Goal: Transaction & Acquisition: Purchase product/service

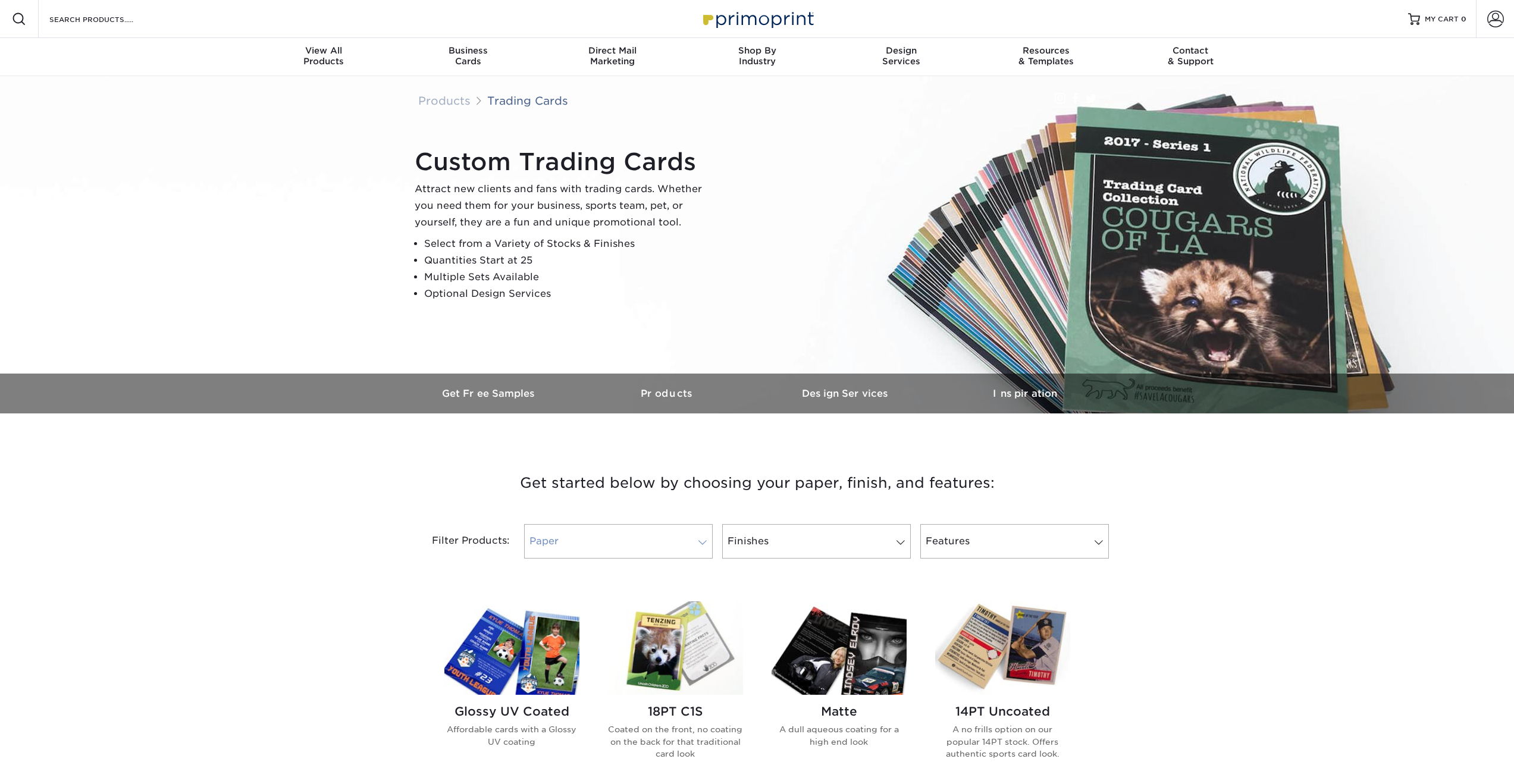
click at [640, 530] on link "Paper" at bounding box center [618, 541] width 189 height 34
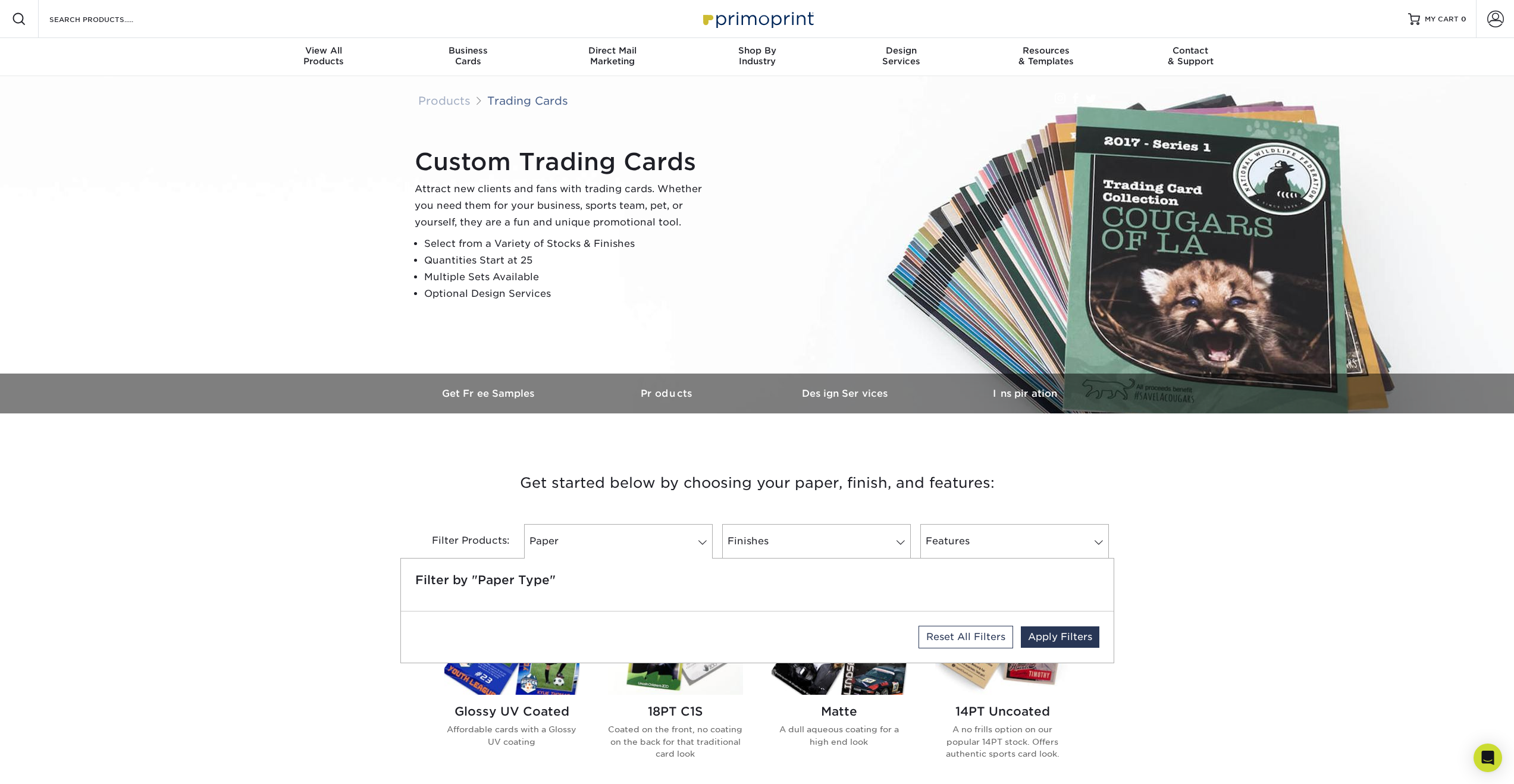
click at [428, 501] on h3 "Get started below by choosing your paper, finish, and features:" at bounding box center [757, 482] width 696 height 53
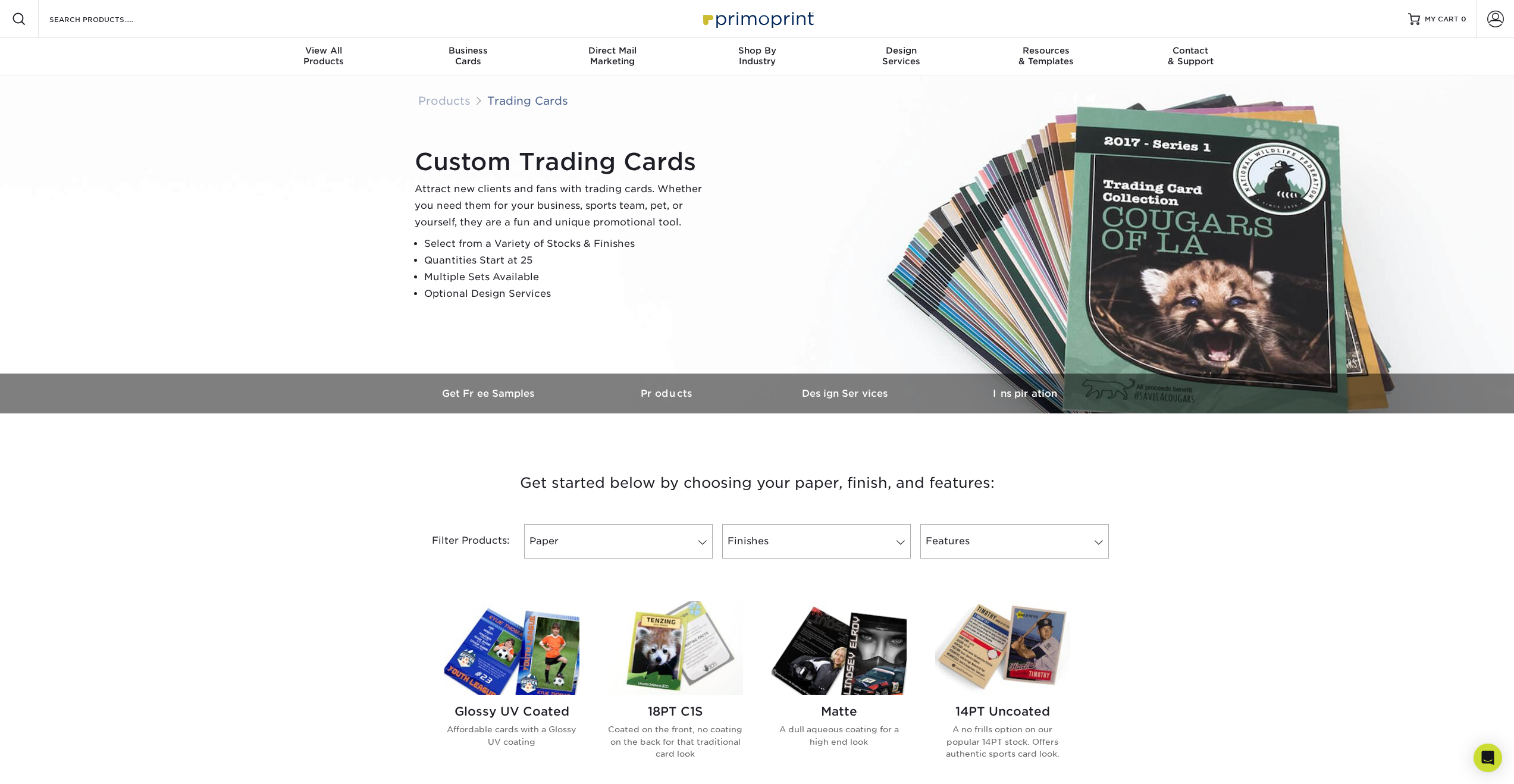
click at [534, 658] on img at bounding box center [512, 648] width 135 height 94
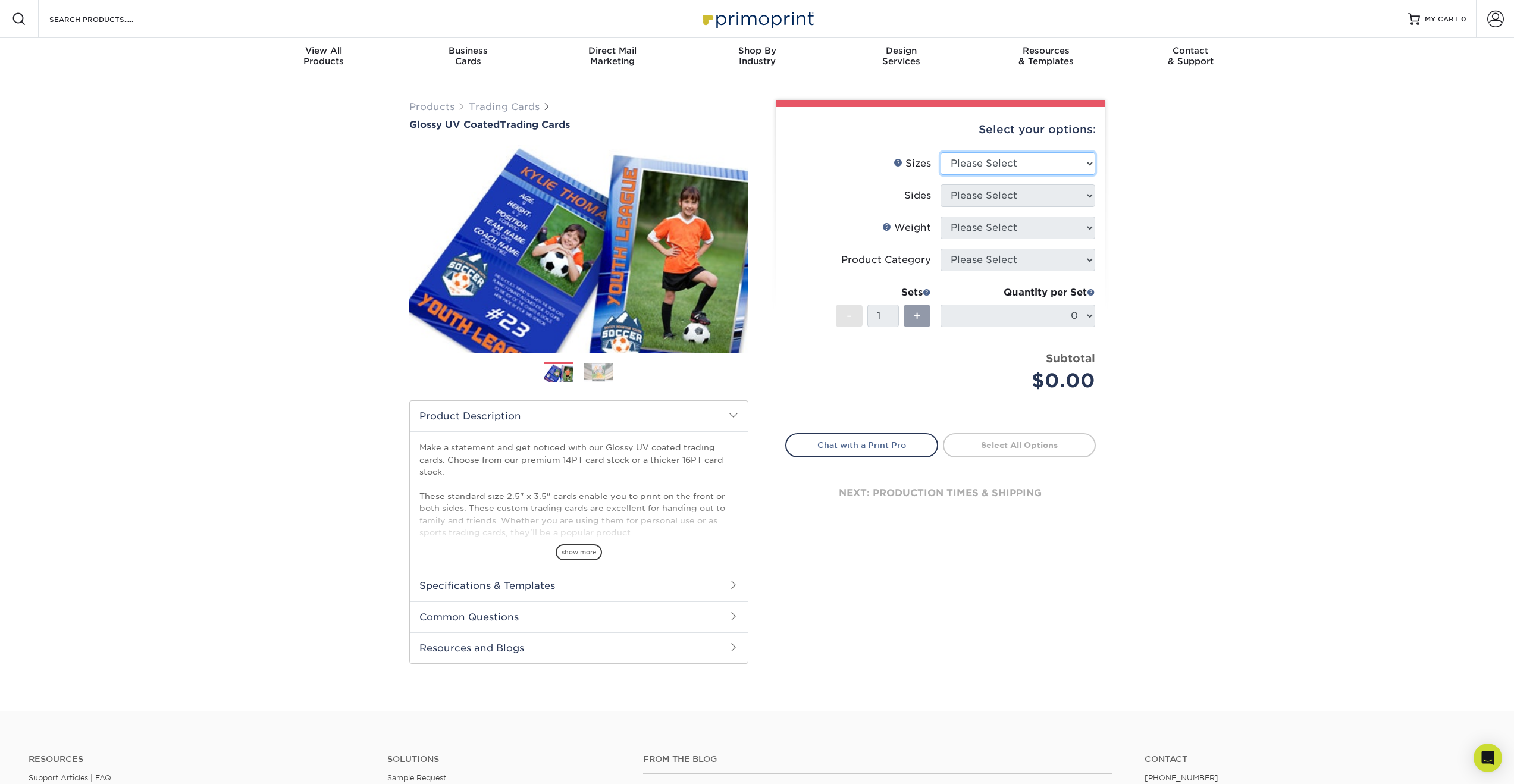
click at [1060, 161] on select "Please Select 2.5" x 3.5"" at bounding box center [1018, 163] width 155 height 23
select select "2.50x3.50"
click at [1049, 191] on select "Please Select" at bounding box center [1018, 195] width 155 height 23
select select "13abbda7-1d64-4f25-8bb2-c179b224825d"
click at [1003, 240] on li "Weight Help Weight Please Select 16PT 14PT 18PT C1S" at bounding box center [940, 232] width 309 height 32
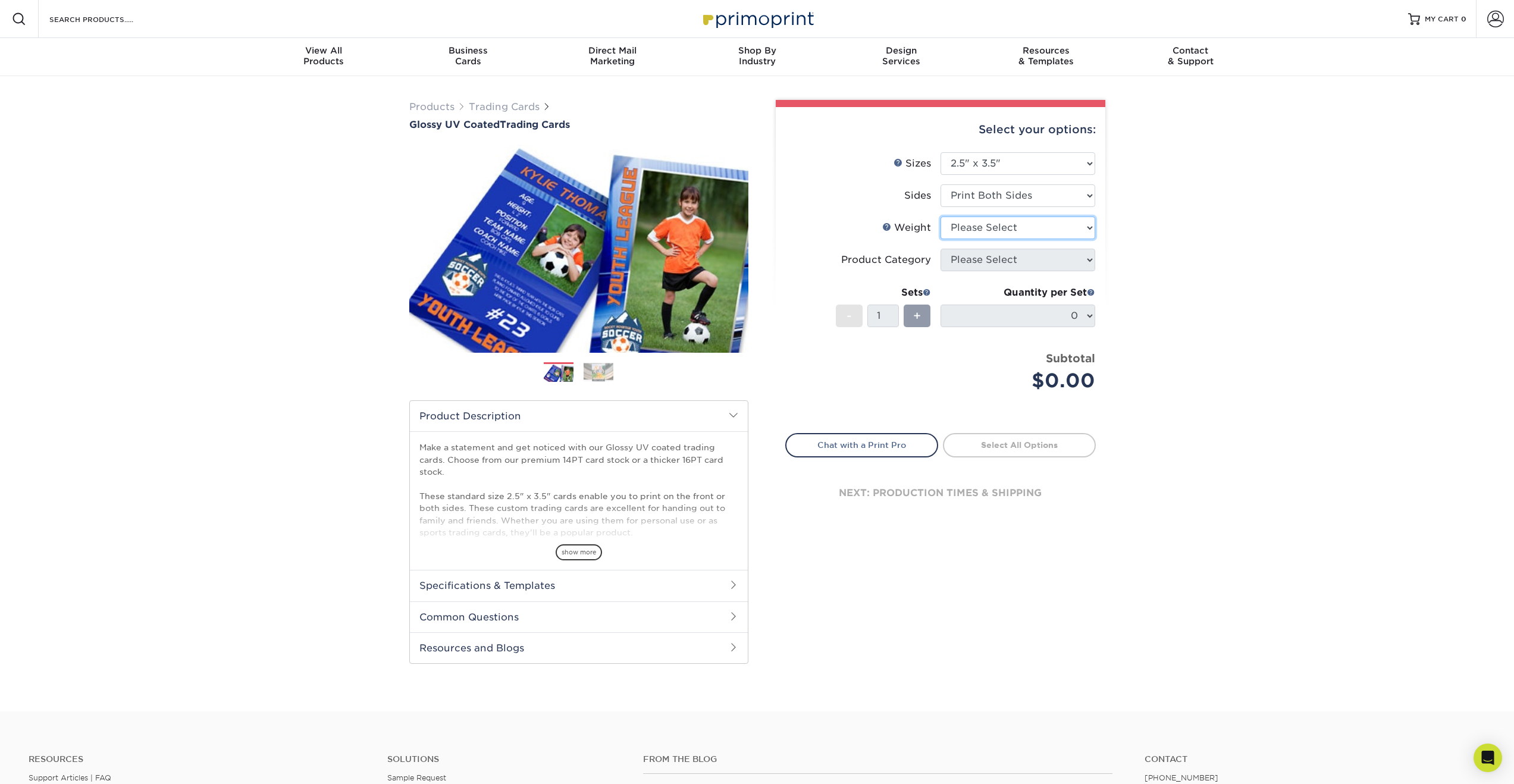
click at [1003, 229] on select "Please Select 16PT 14PT 18PT C1S" at bounding box center [1018, 227] width 155 height 23
select select "18PTC1S"
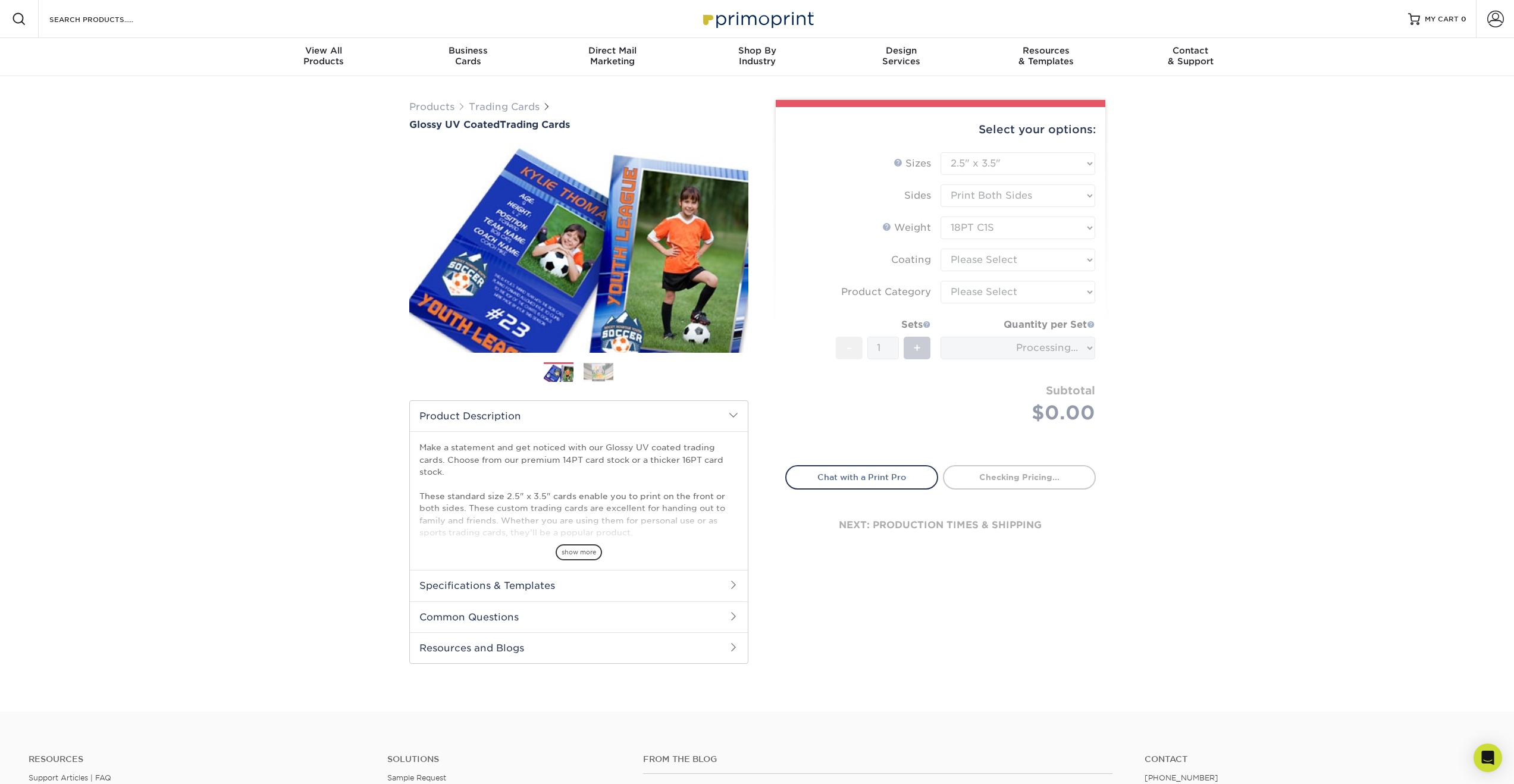
click at [1005, 264] on form "Sizes Help Sizes Please Select 2.5" x 3.5" Sides Please Select 16PT - 1" at bounding box center [940, 301] width 311 height 299
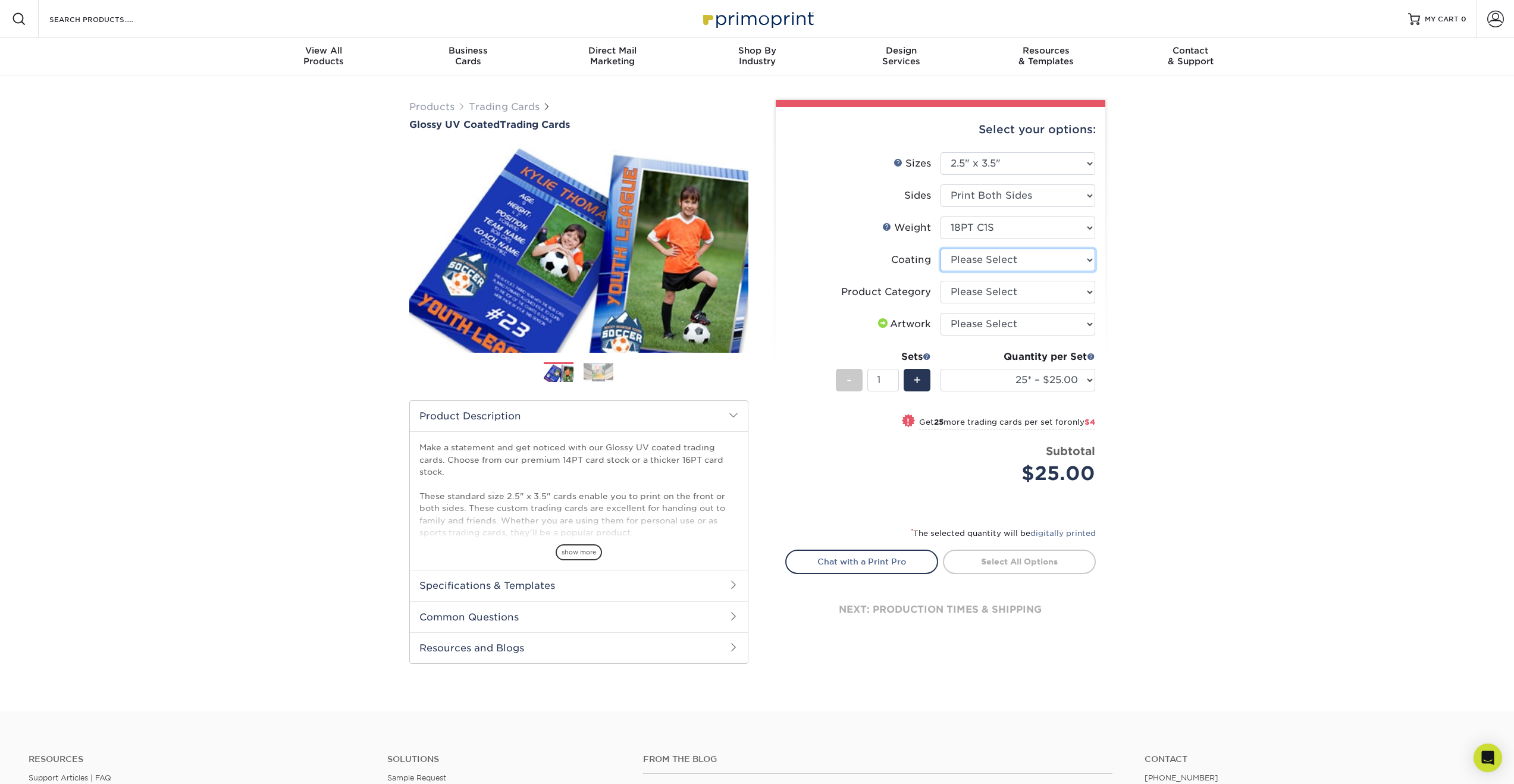
click at [1048, 259] on select at bounding box center [1018, 259] width 155 height 23
select select "1e8116af-acfc-44b1-83dc-8181aa338834"
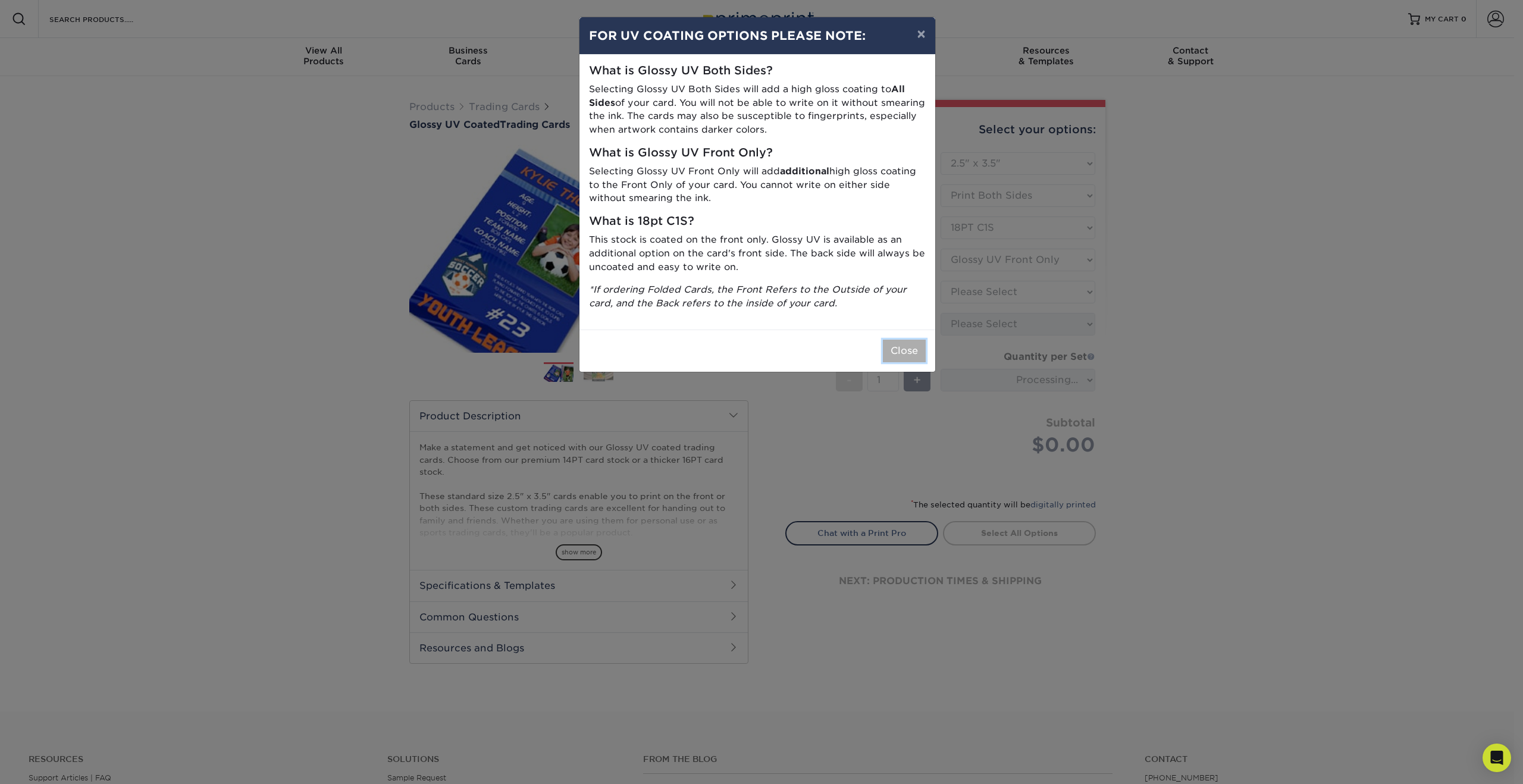
click at [907, 345] on button "Close" at bounding box center [904, 351] width 43 height 23
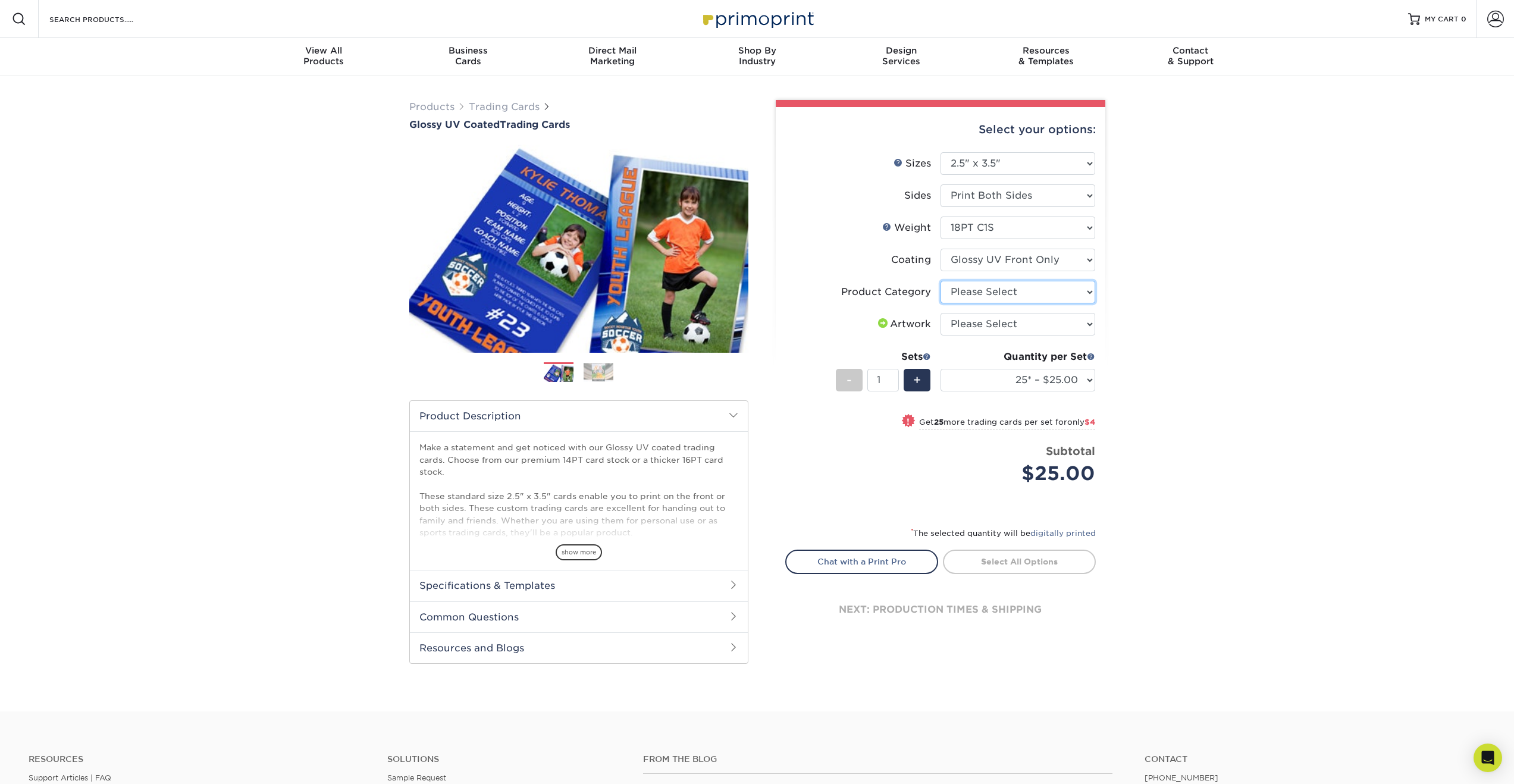
click at [1020, 281] on select "Please Select Trading Cards" at bounding box center [1018, 292] width 155 height 23
select select "c2f9bce9-36c2-409d-b101-c29d9d031e18"
click at [997, 324] on select "Please Select I will upload files I need a design - $100" at bounding box center [1018, 324] width 155 height 23
select select "upload"
click at [1032, 560] on link "Proceed to Shipping" at bounding box center [1019, 560] width 153 height 21
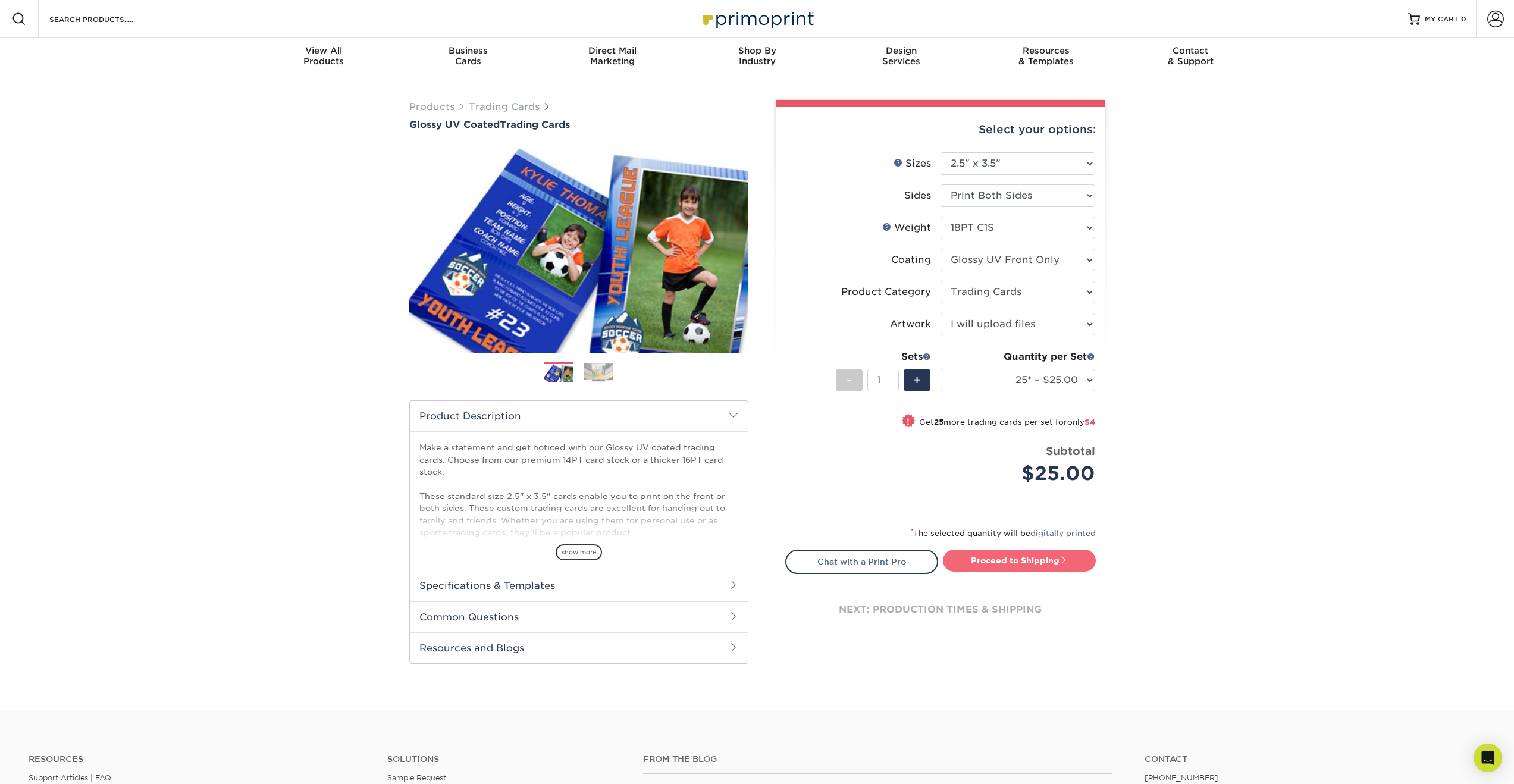
type input "Set 1"
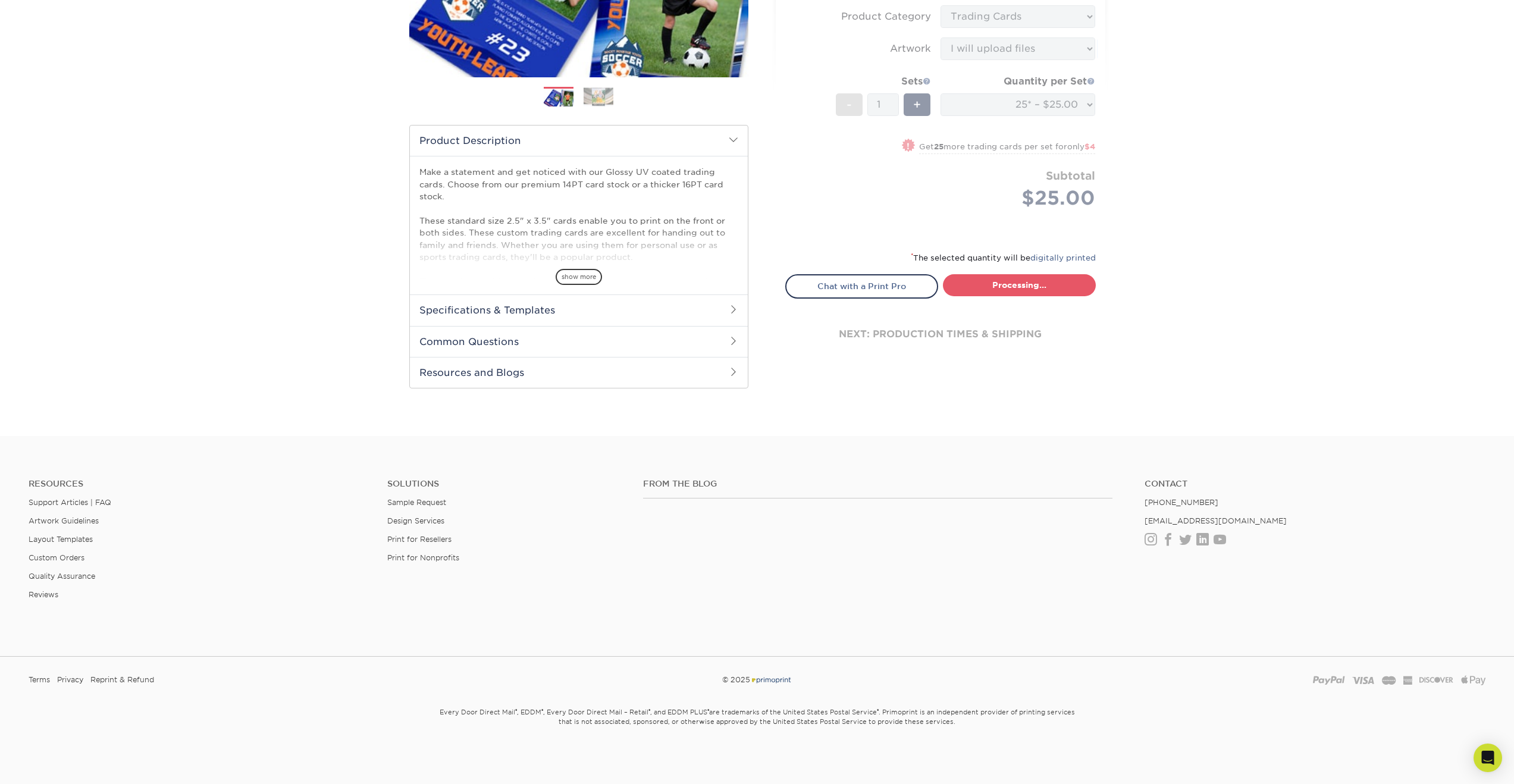
select select "08588386-0599-420e-8c79-4535039915a0"
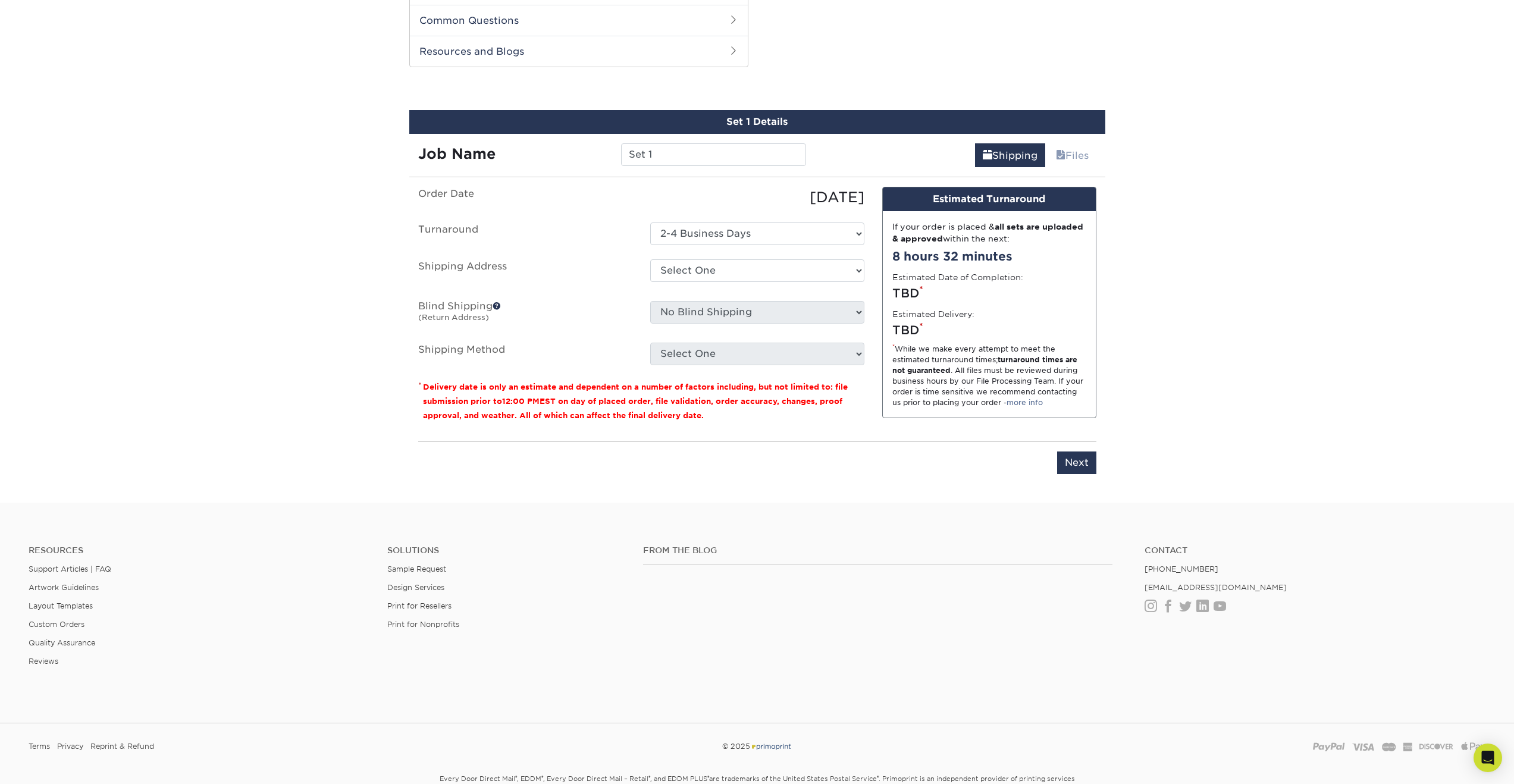
scroll to position [606, 0]
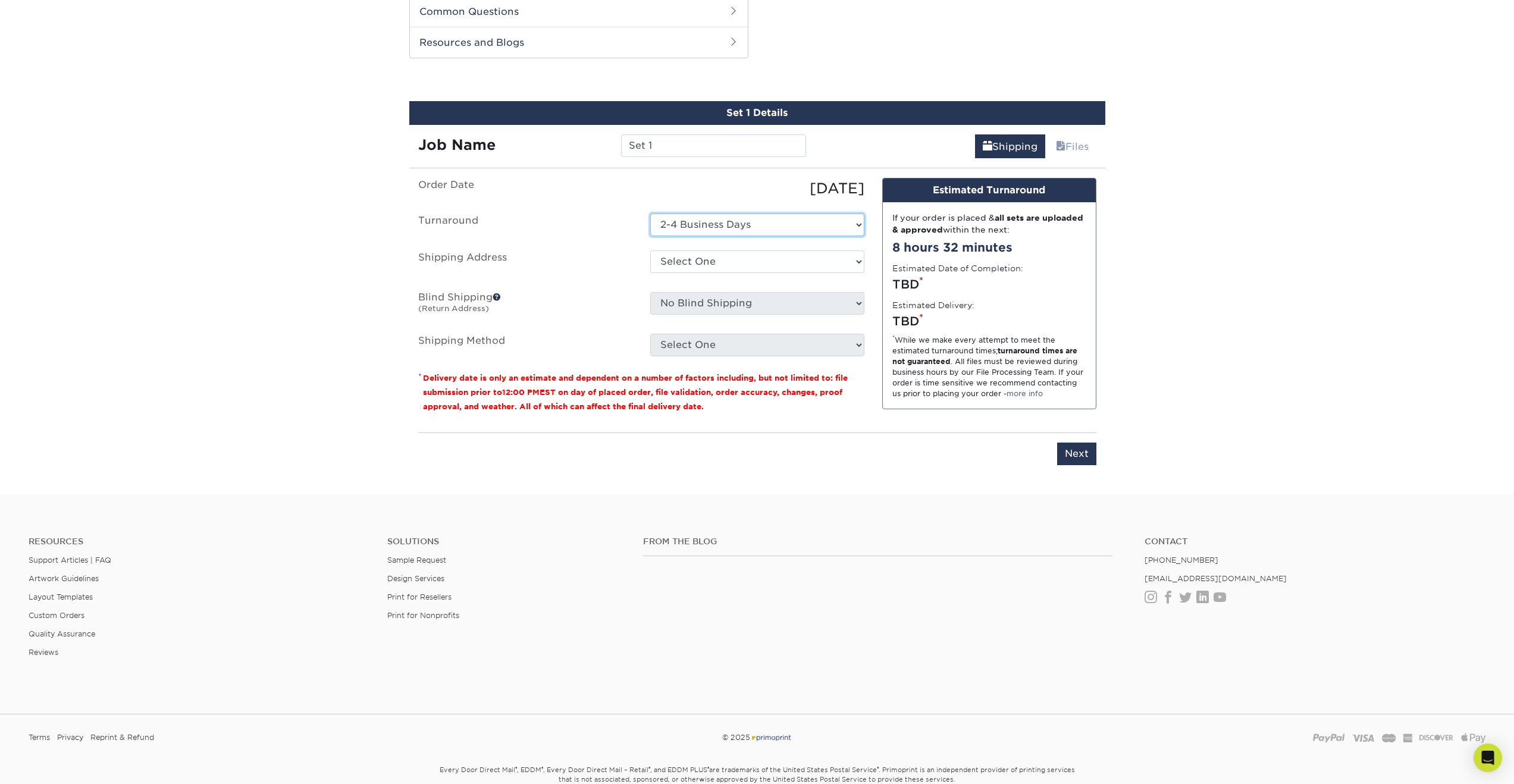
click at [787, 225] on select "Select One 2-4 Business Days" at bounding box center [757, 224] width 214 height 23
click at [693, 257] on select "Select One + Add New Address - Login" at bounding box center [757, 262] width 214 height 23
click at [777, 256] on select "Select One + Add New Address - Login" at bounding box center [757, 262] width 214 height 23
select select "newaddress"
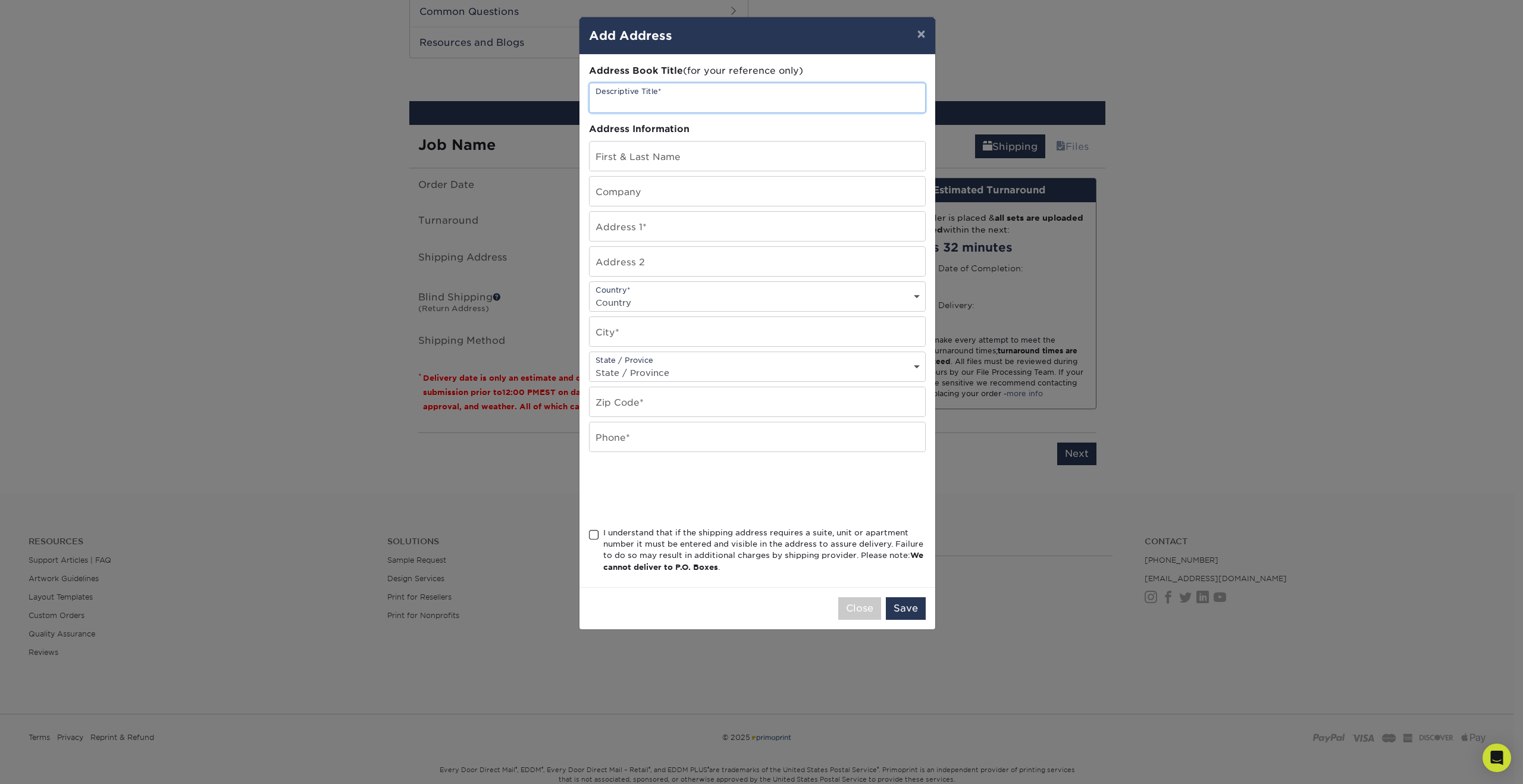
click at [683, 96] on input "text" at bounding box center [757, 98] width 335 height 29
type input "Home"
type input "Seth Robles"
type input "6311 Eastmont Ct"
select select "US"
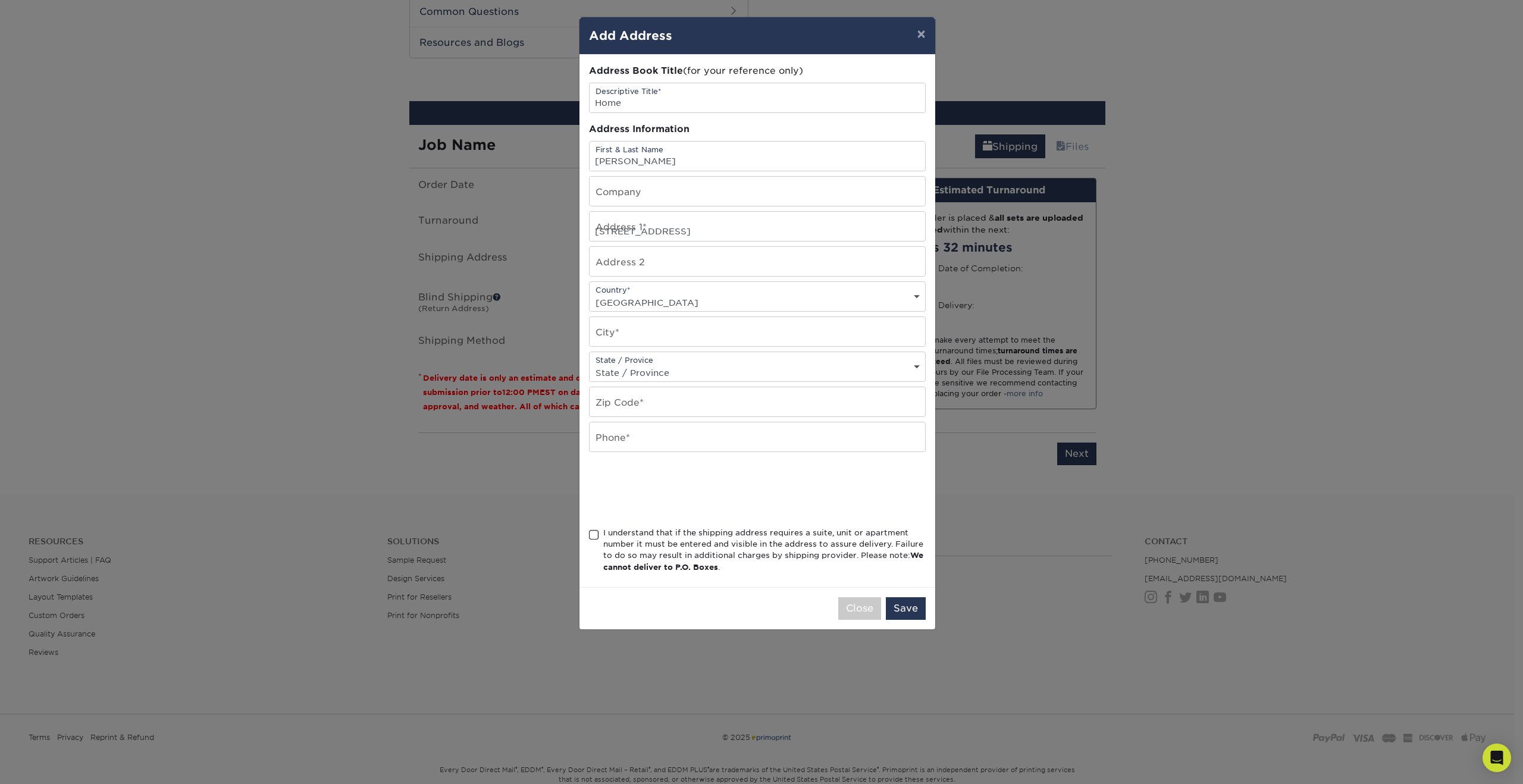
type input "Carmichael"
select select "CA"
type input "95608"
click at [593, 535] on span at bounding box center [594, 534] width 10 height 11
click at [0, 0] on input "I understand that if the shipping address requires a suite, unit or apartment n…" at bounding box center [0, 0] width 0 height 0
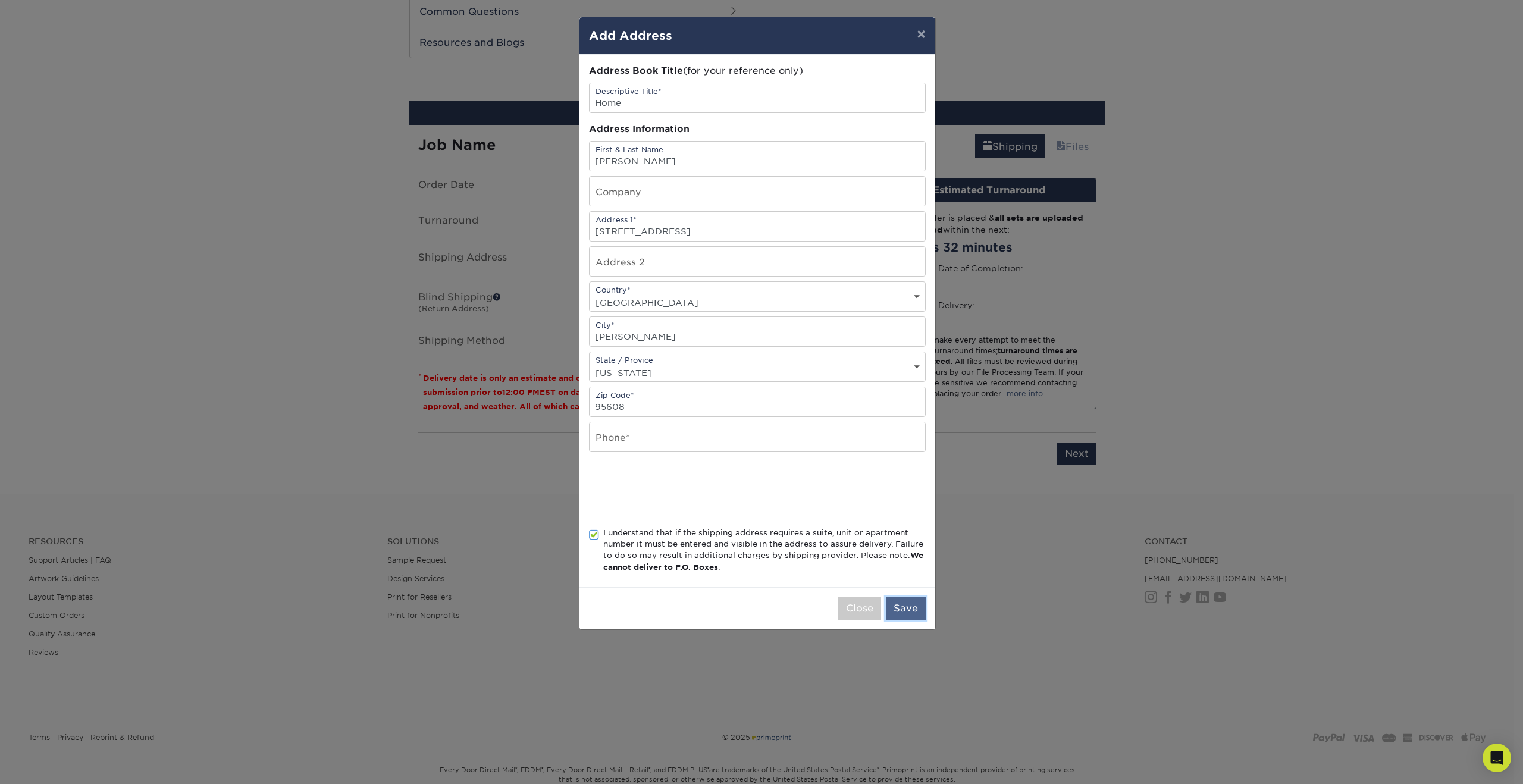
click at [899, 605] on button "Save" at bounding box center [905, 608] width 40 height 23
click at [897, 612] on button "Save Address" at bounding box center [884, 609] width 83 height 23
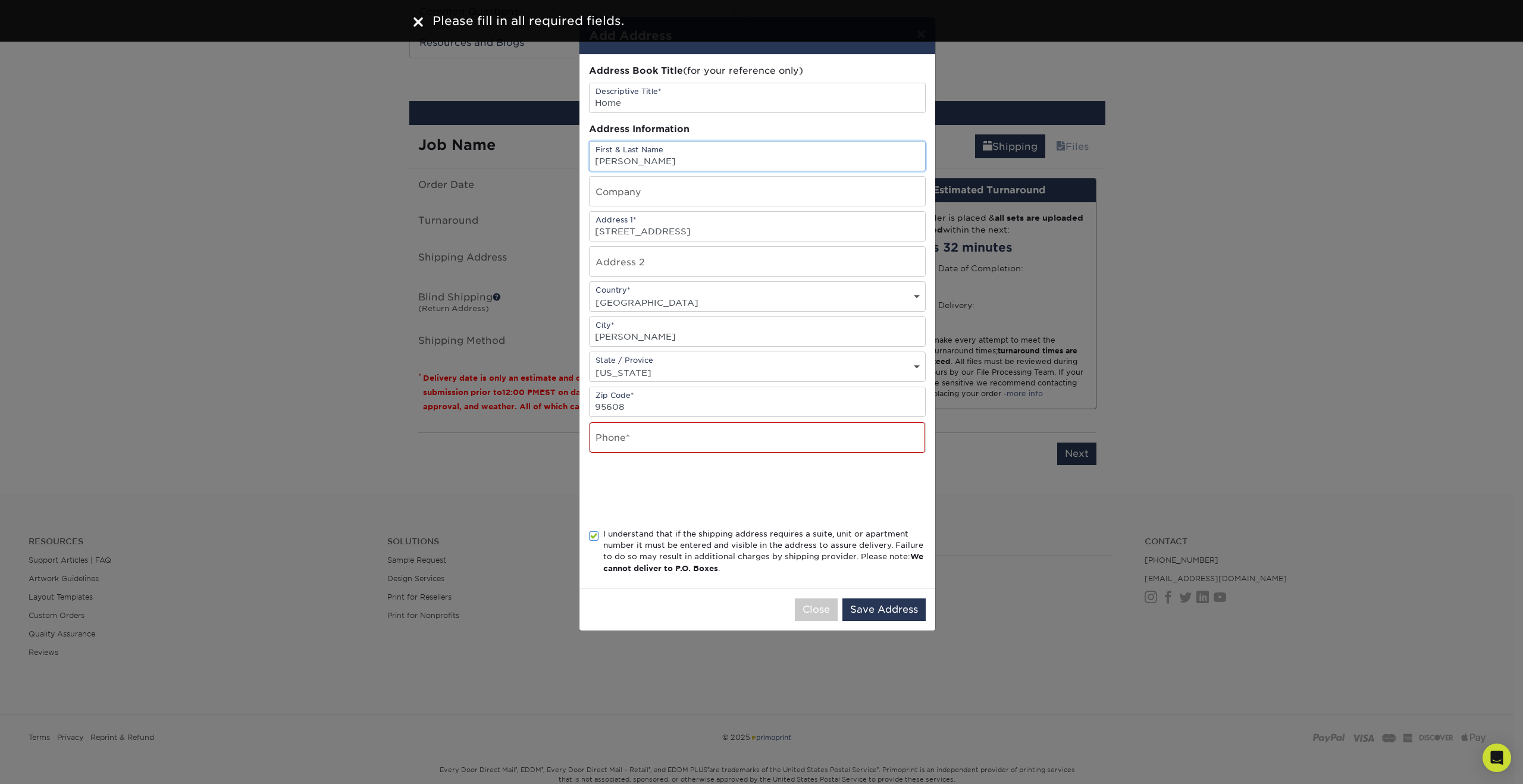
click at [650, 163] on input "Seth Robles" at bounding box center [757, 156] width 335 height 29
click at [658, 107] on input "Home" at bounding box center [757, 98] width 335 height 29
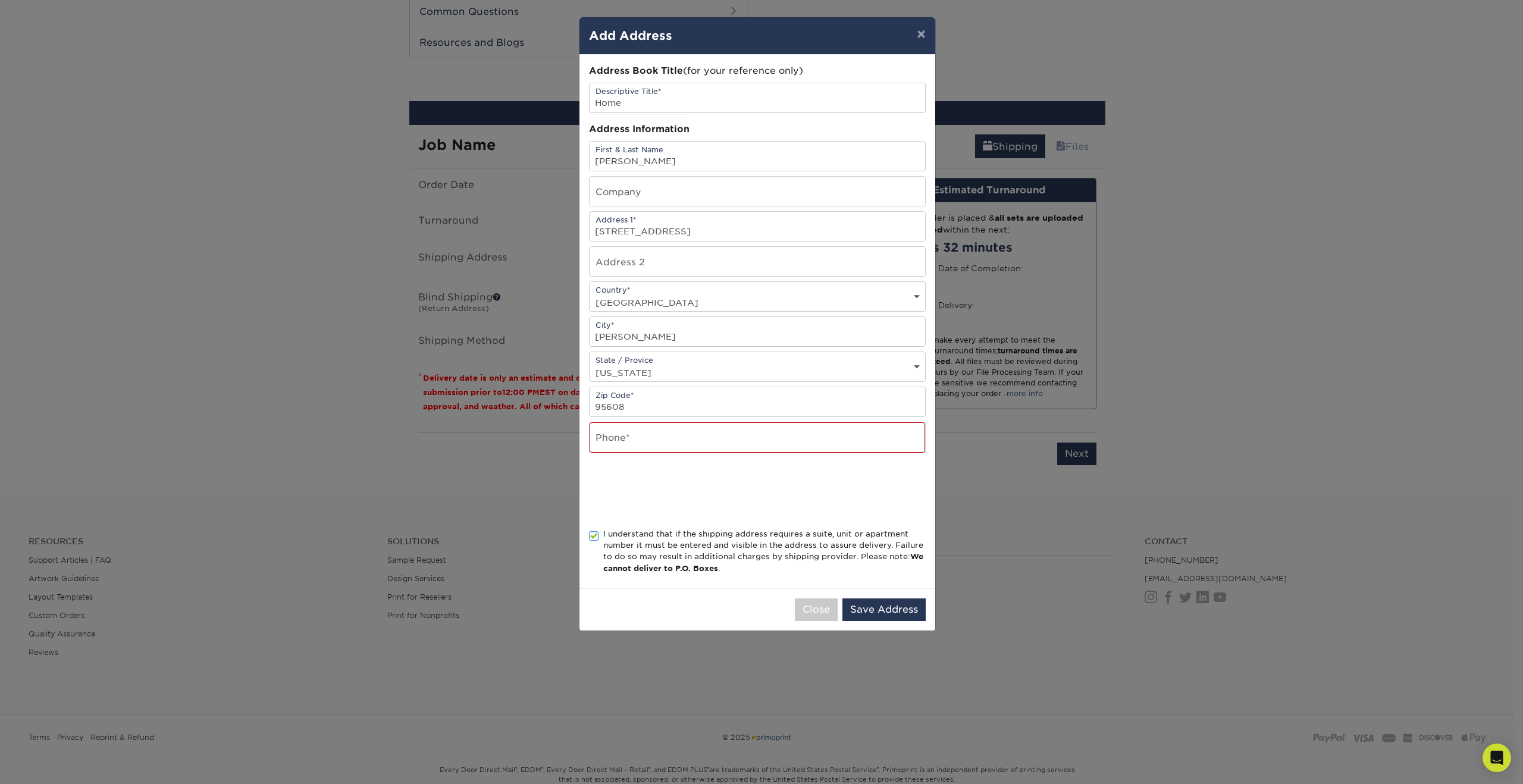
click at [802, 294] on select "Country United States Canada ----------------------------- Afghanistan Albania …" at bounding box center [757, 302] width 335 height 18
click at [886, 369] on select "State / Province Alabama Alaska Arizona Arkansas California Colorado Connecticu…" at bounding box center [757, 373] width 335 height 18
click at [783, 446] on input "text" at bounding box center [757, 438] width 335 height 31
type input "4088393901"
click at [865, 609] on button "Save Address" at bounding box center [884, 609] width 83 height 23
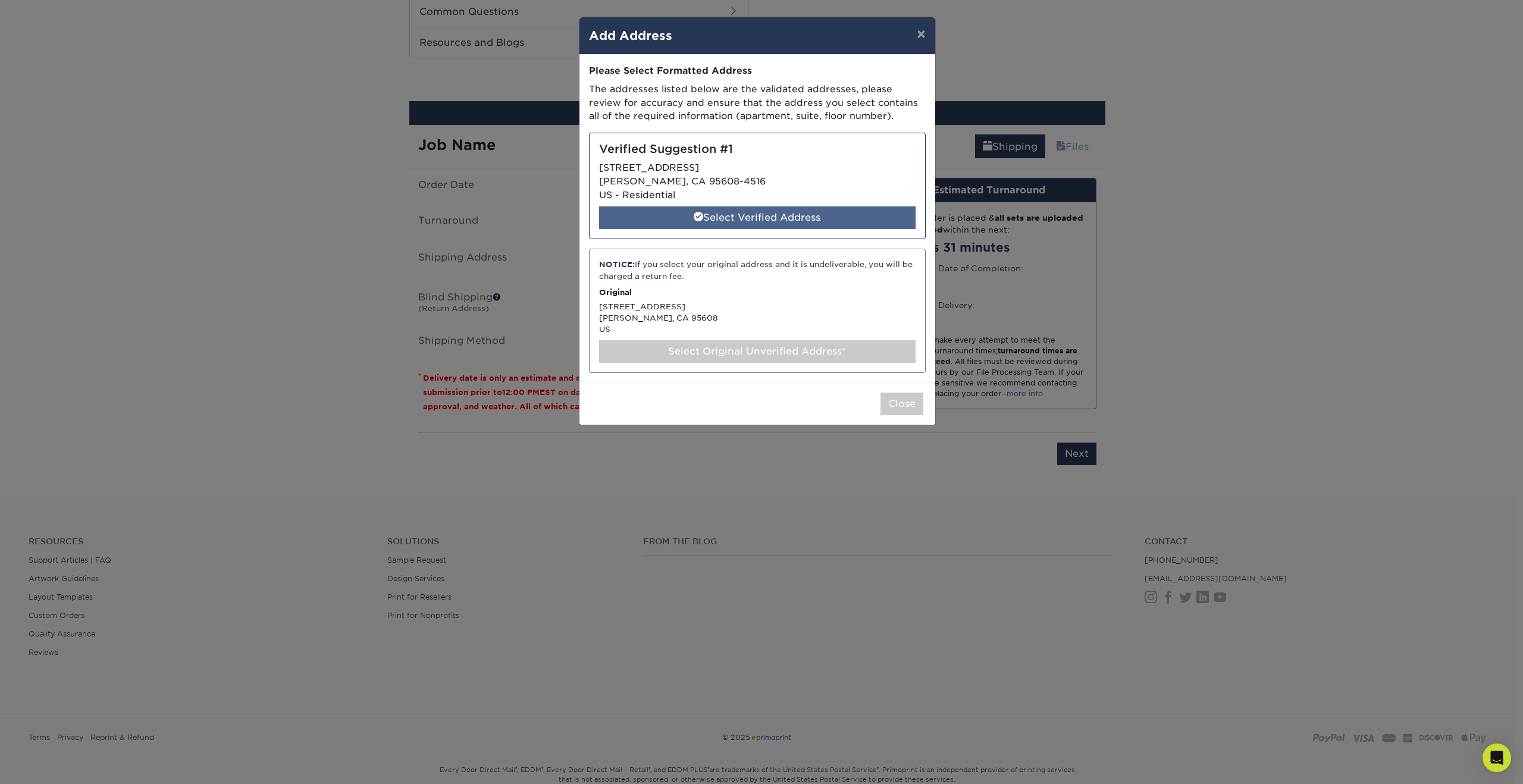
click at [788, 226] on div "Select Verified Address" at bounding box center [757, 217] width 316 height 23
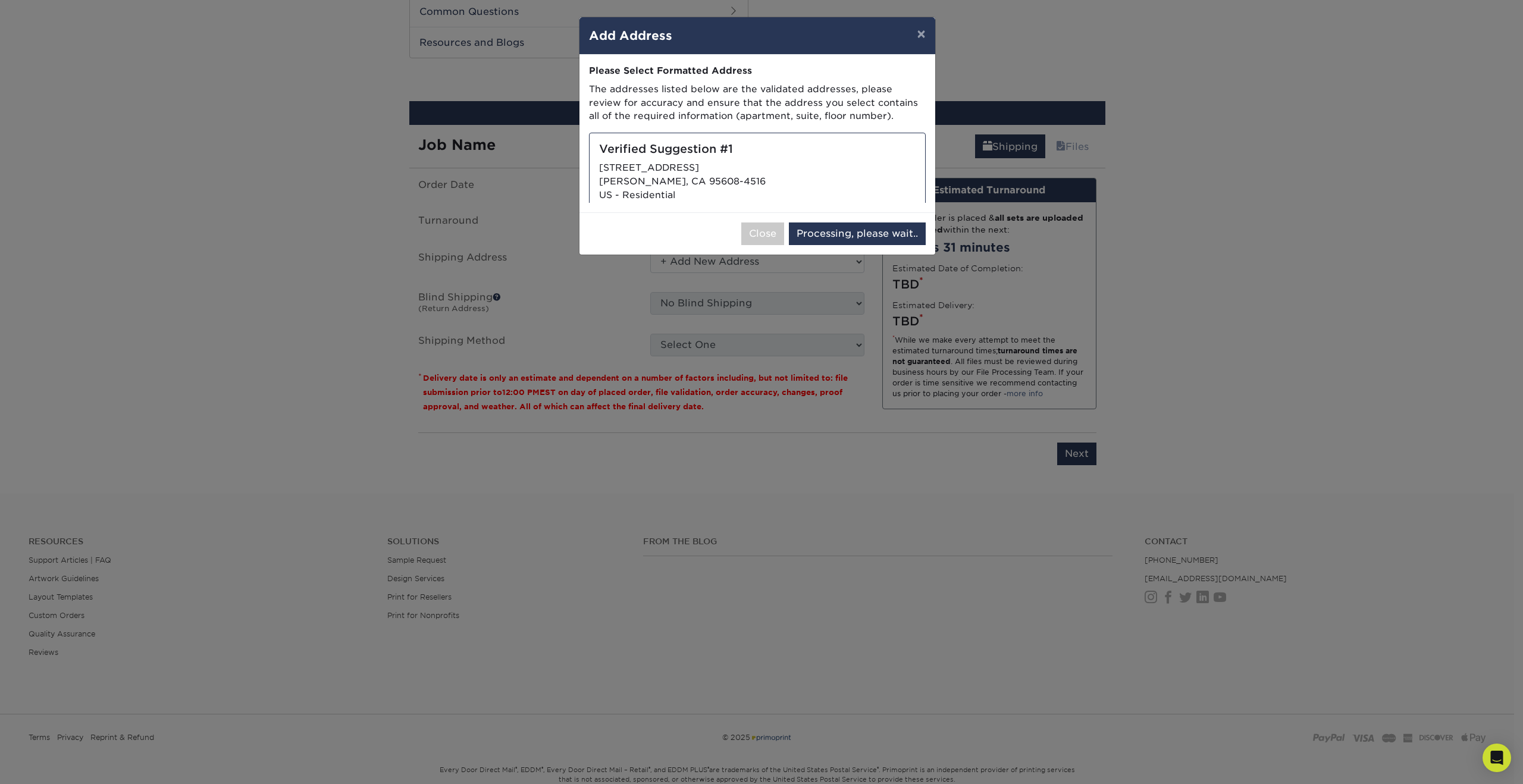
select select "285900"
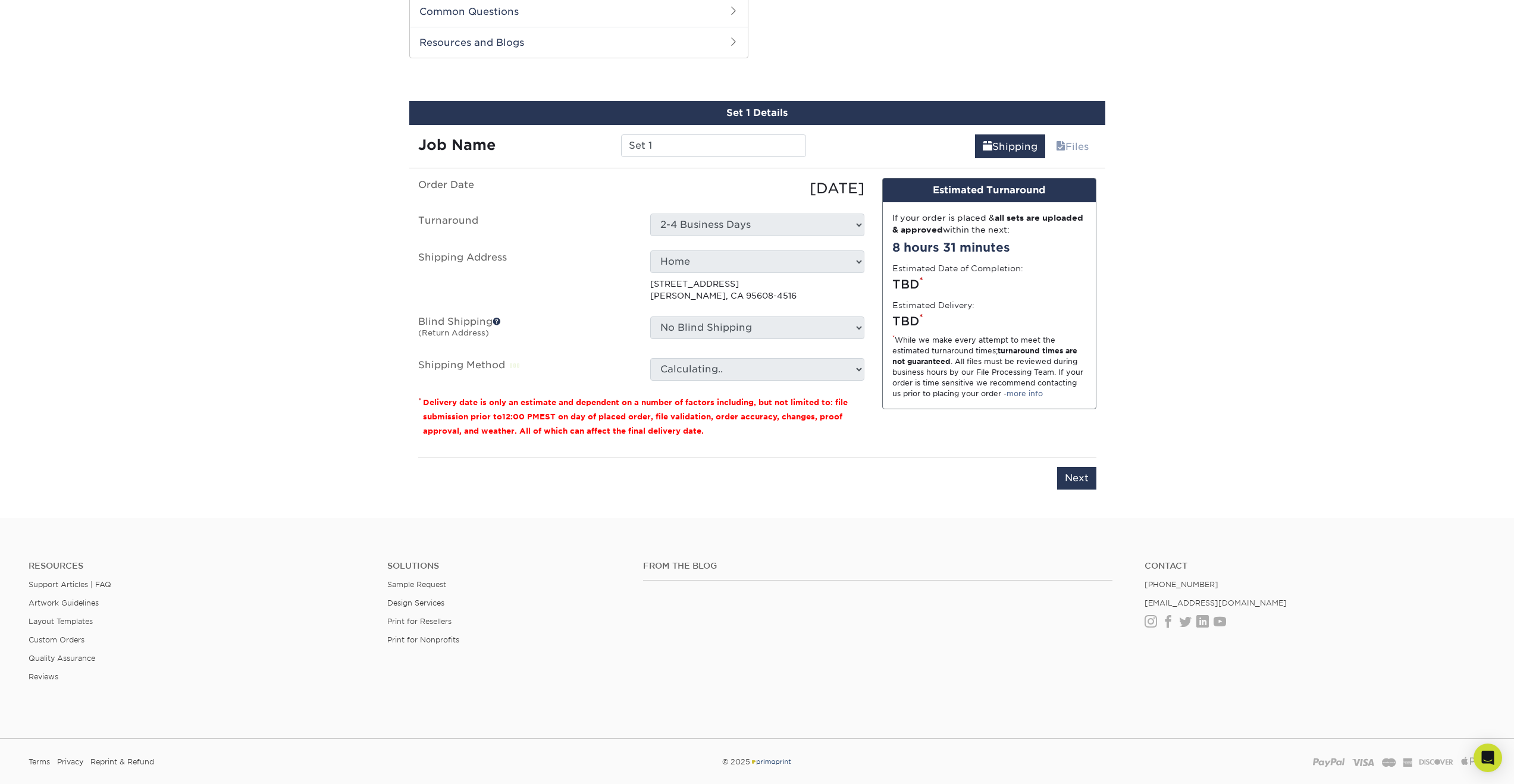
click at [870, 329] on div "No Blind Shipping + Add New Address" at bounding box center [757, 330] width 232 height 27
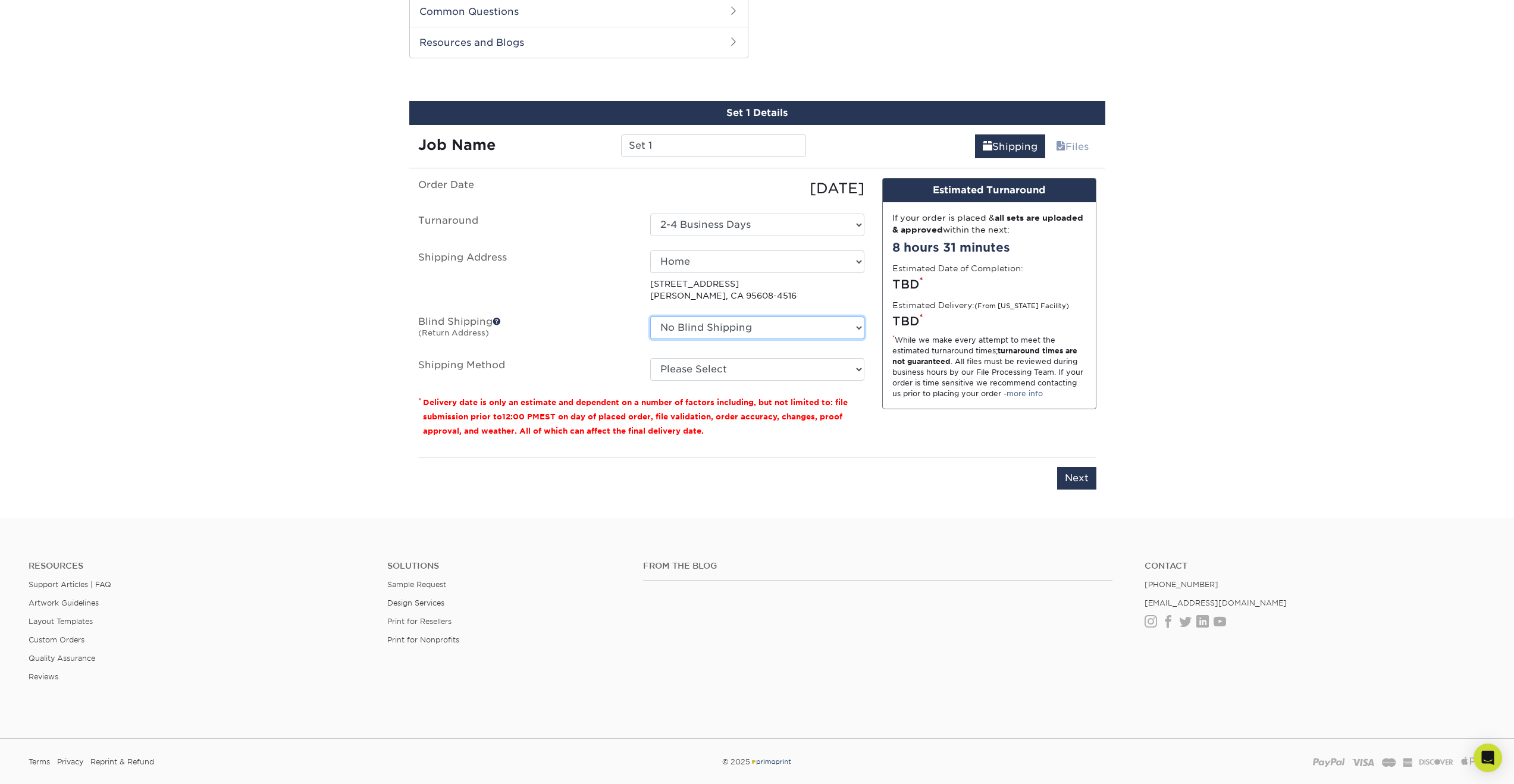
click at [832, 332] on select "No Blind Shipping + Add New Address" at bounding box center [757, 327] width 214 height 23
click at [798, 362] on select "Please Select Ground Shipping (+$23.90) 3 Day Shipping Service (+$29.99) 2 Day …" at bounding box center [757, 369] width 214 height 23
select select "03"
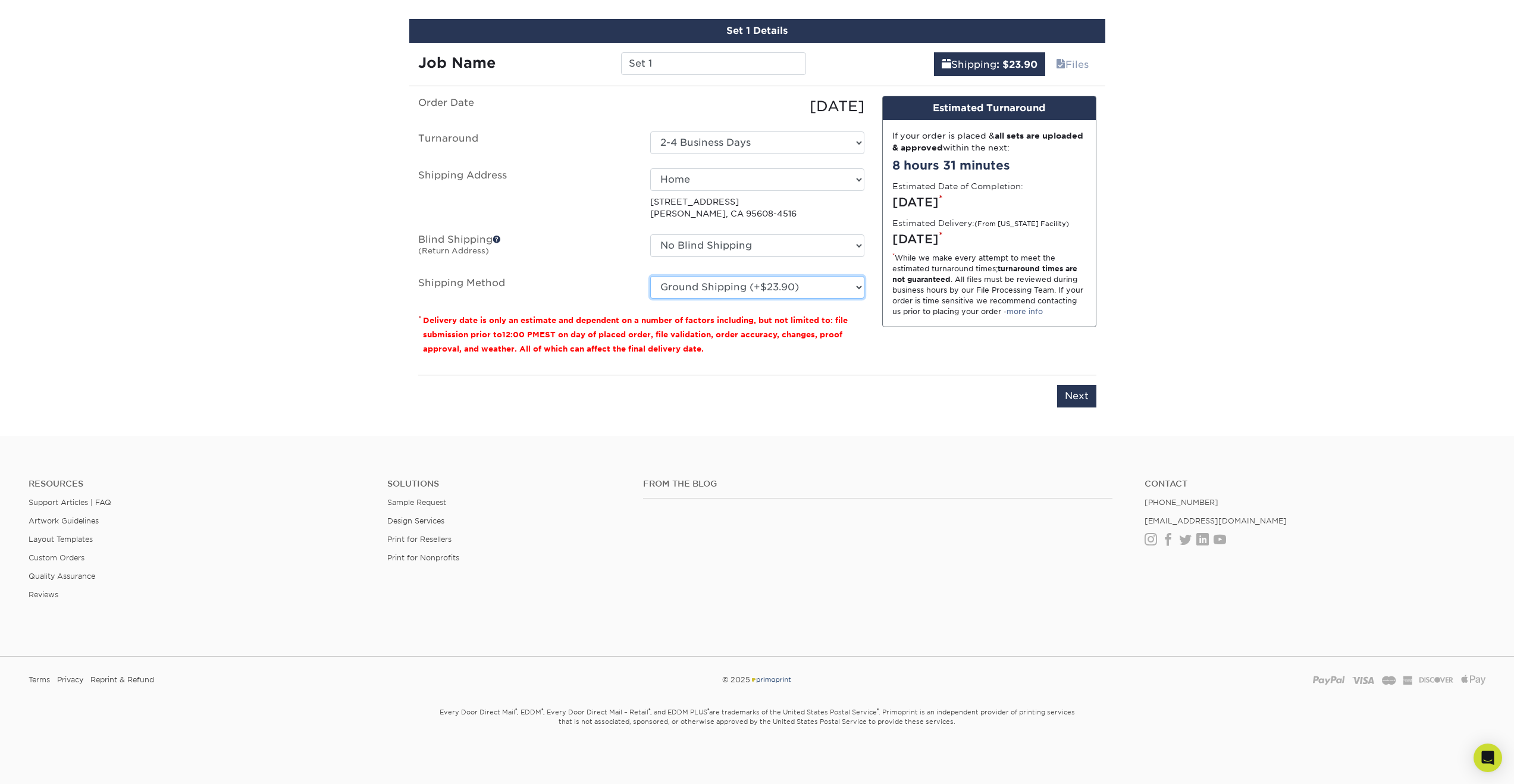
scroll to position [291, 0]
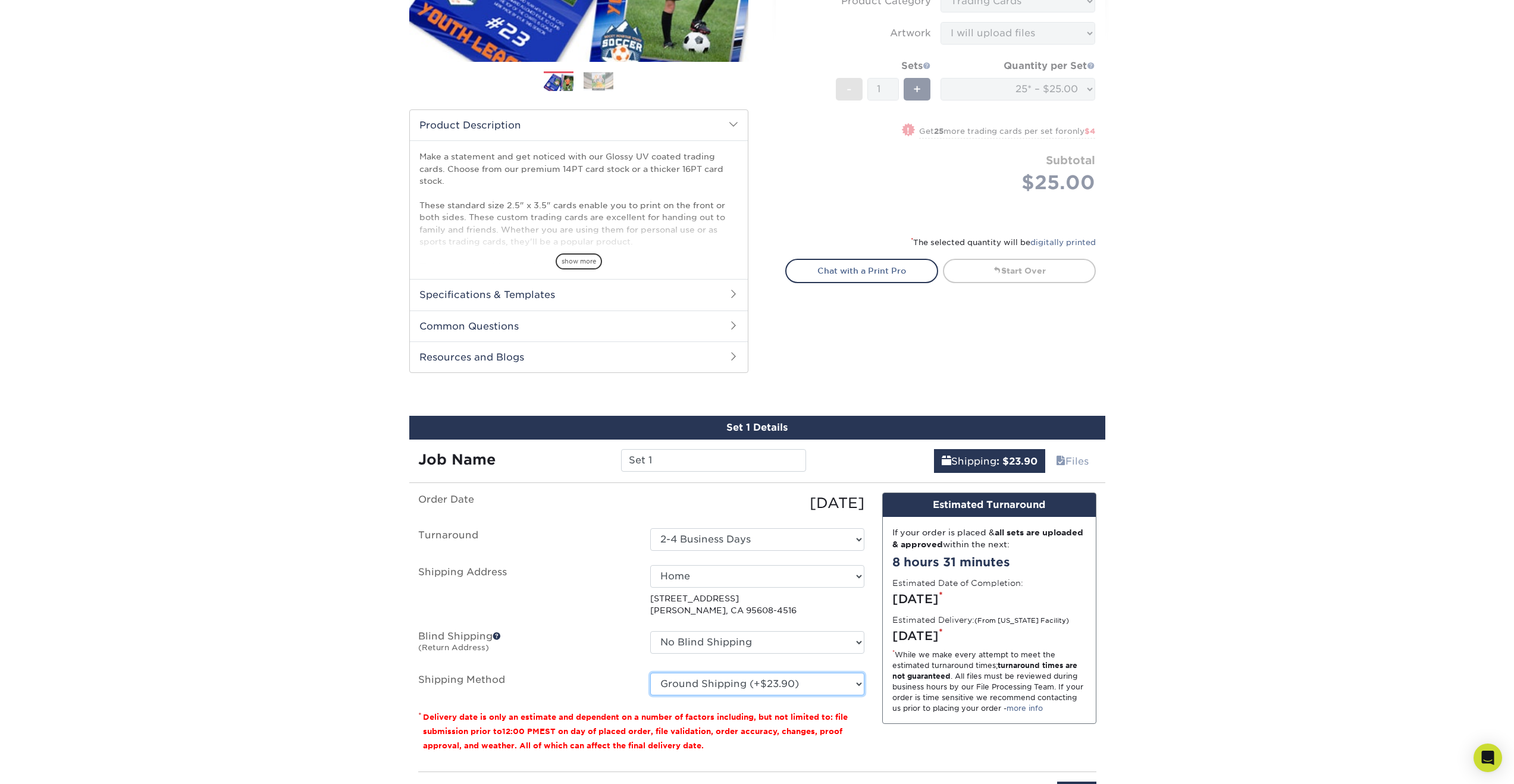
click at [770, 687] on select "Please Select Ground Shipping (+$23.90) 3 Day Shipping Service (+$29.99) 2 Day …" at bounding box center [757, 684] width 214 height 23
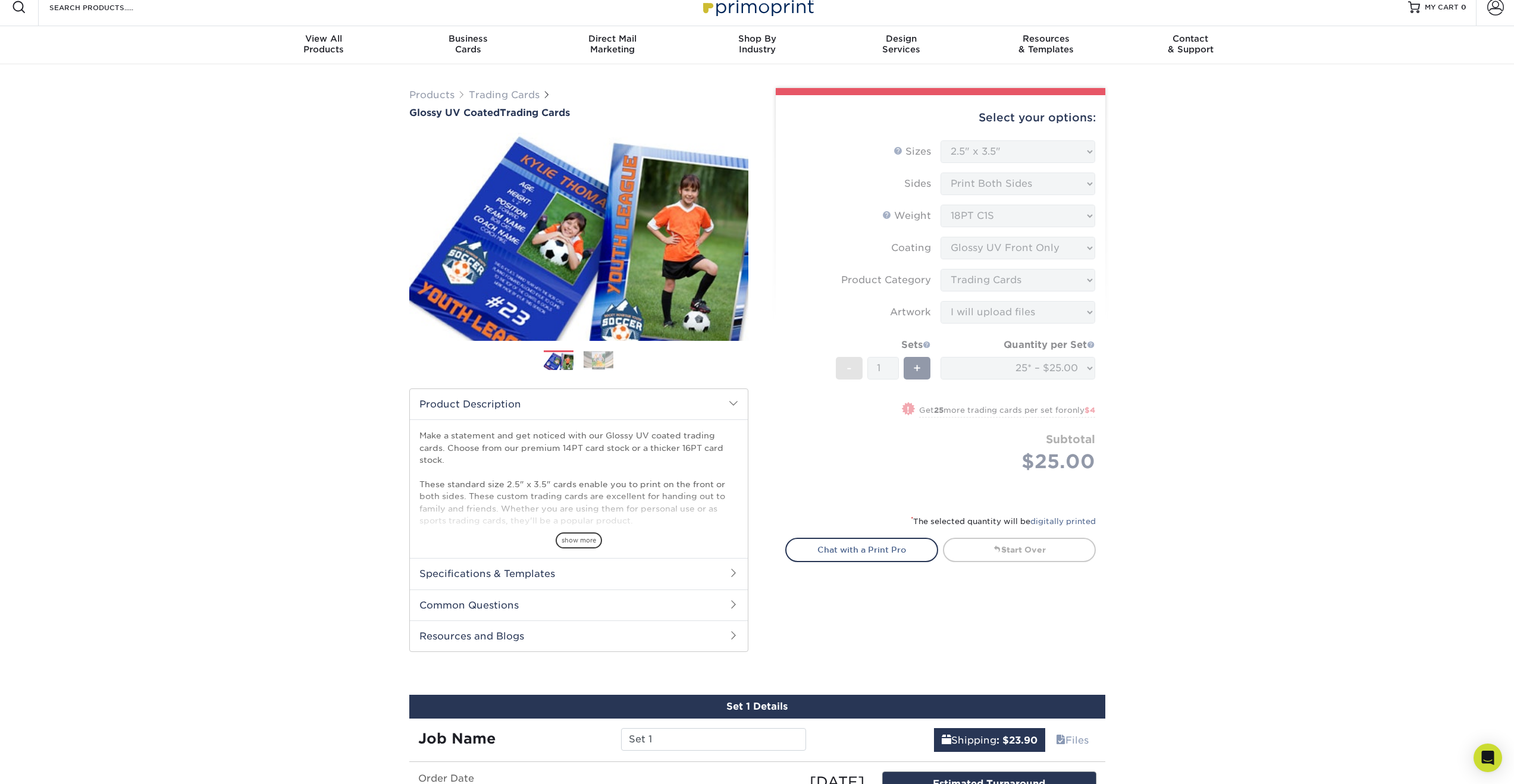
scroll to position [0, 0]
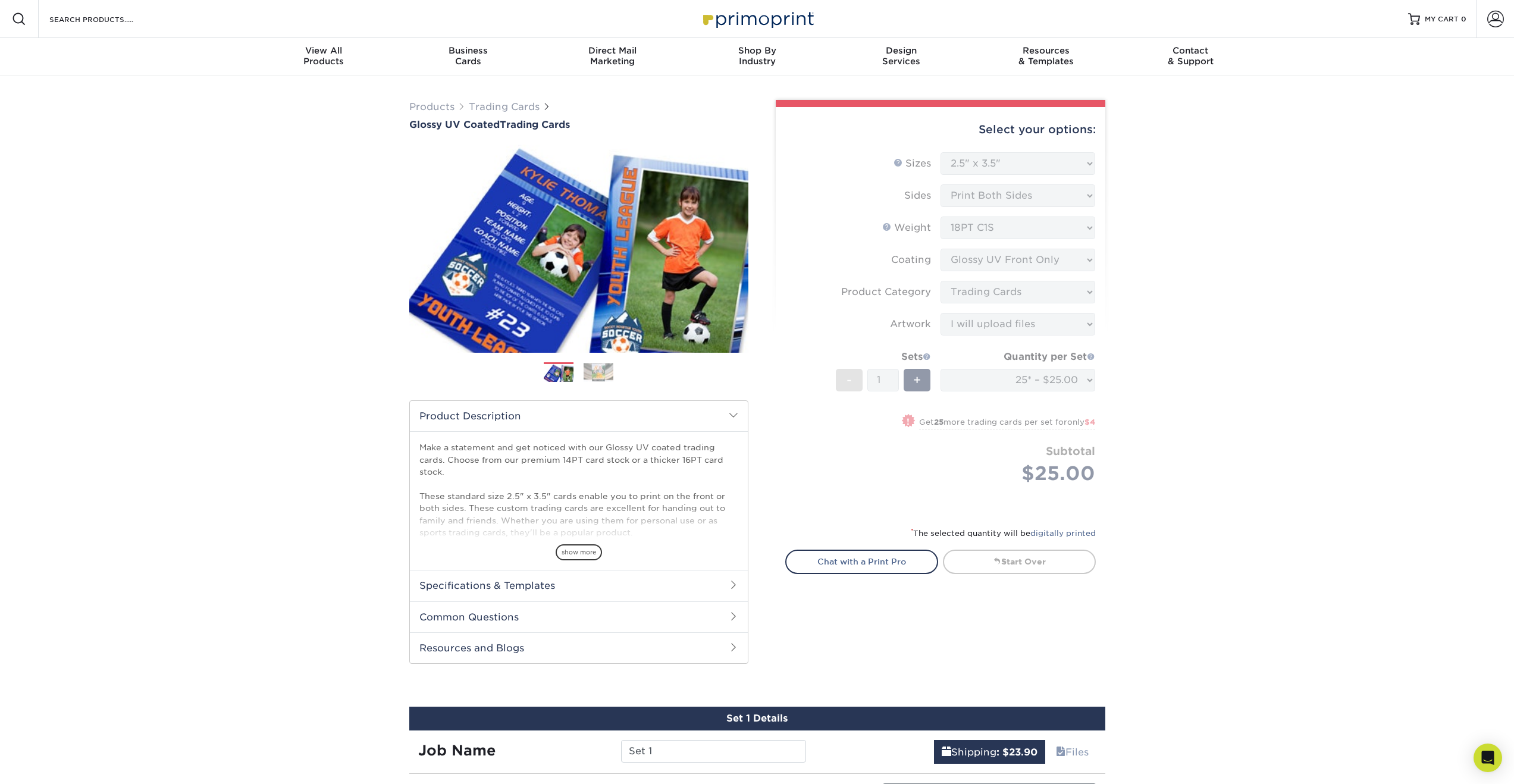
click at [1040, 375] on form "Sizes Help Sizes Please Select 2.5" x 3.5" Sides Please Select 16PT - 1" at bounding box center [940, 332] width 311 height 359
click at [1024, 383] on form "Sizes Help Sizes Please Select 2.5" x 3.5" Sides Please Select 16PT - 1" at bounding box center [940, 332] width 311 height 359
click at [1134, 351] on div "Products Trading Cards Glossy UV Coated Trading Cards Previous Next /" at bounding box center [757, 599] width 1514 height 1047
click at [572, 552] on span "show more" at bounding box center [578, 552] width 46 height 16
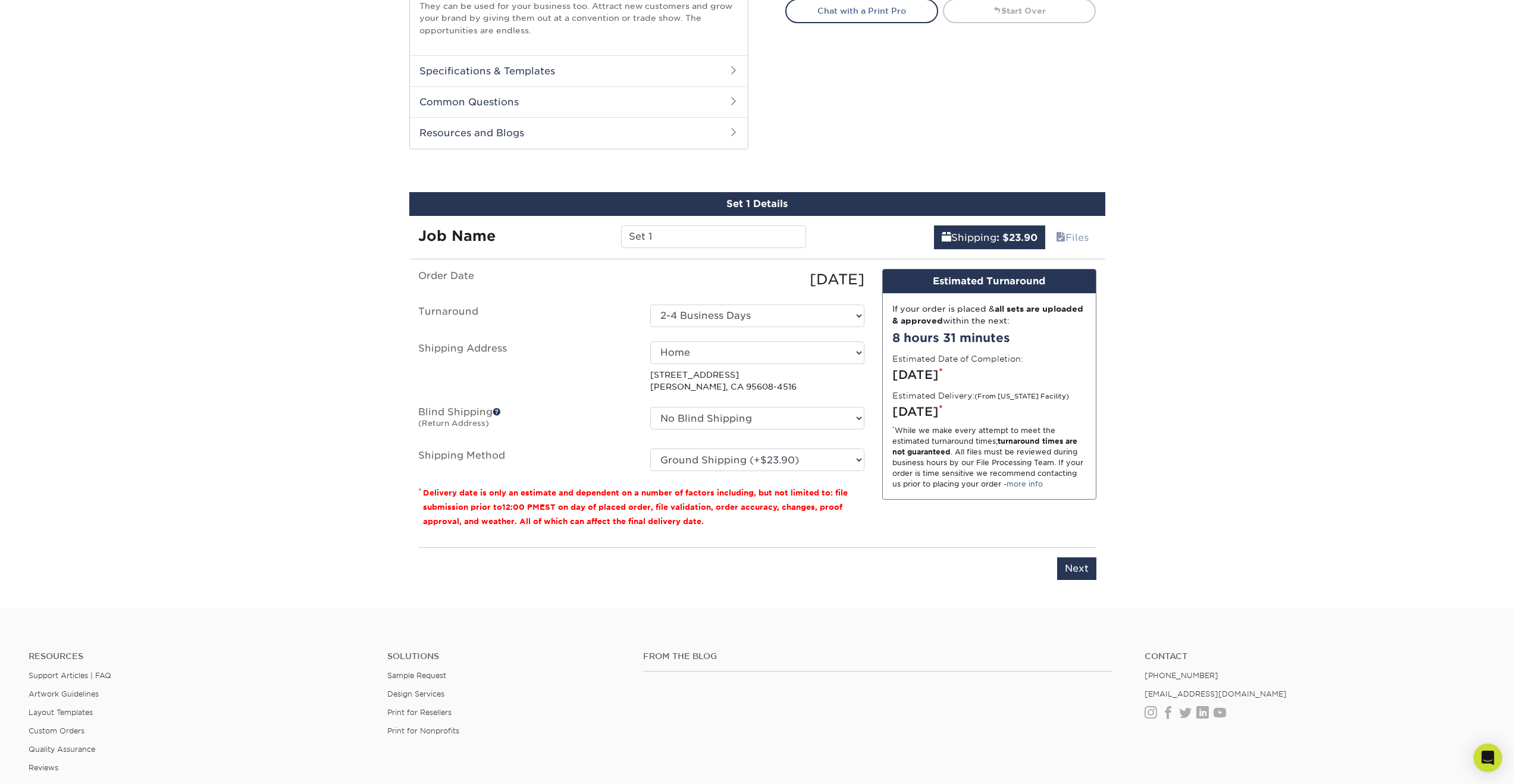
scroll to position [654, 0]
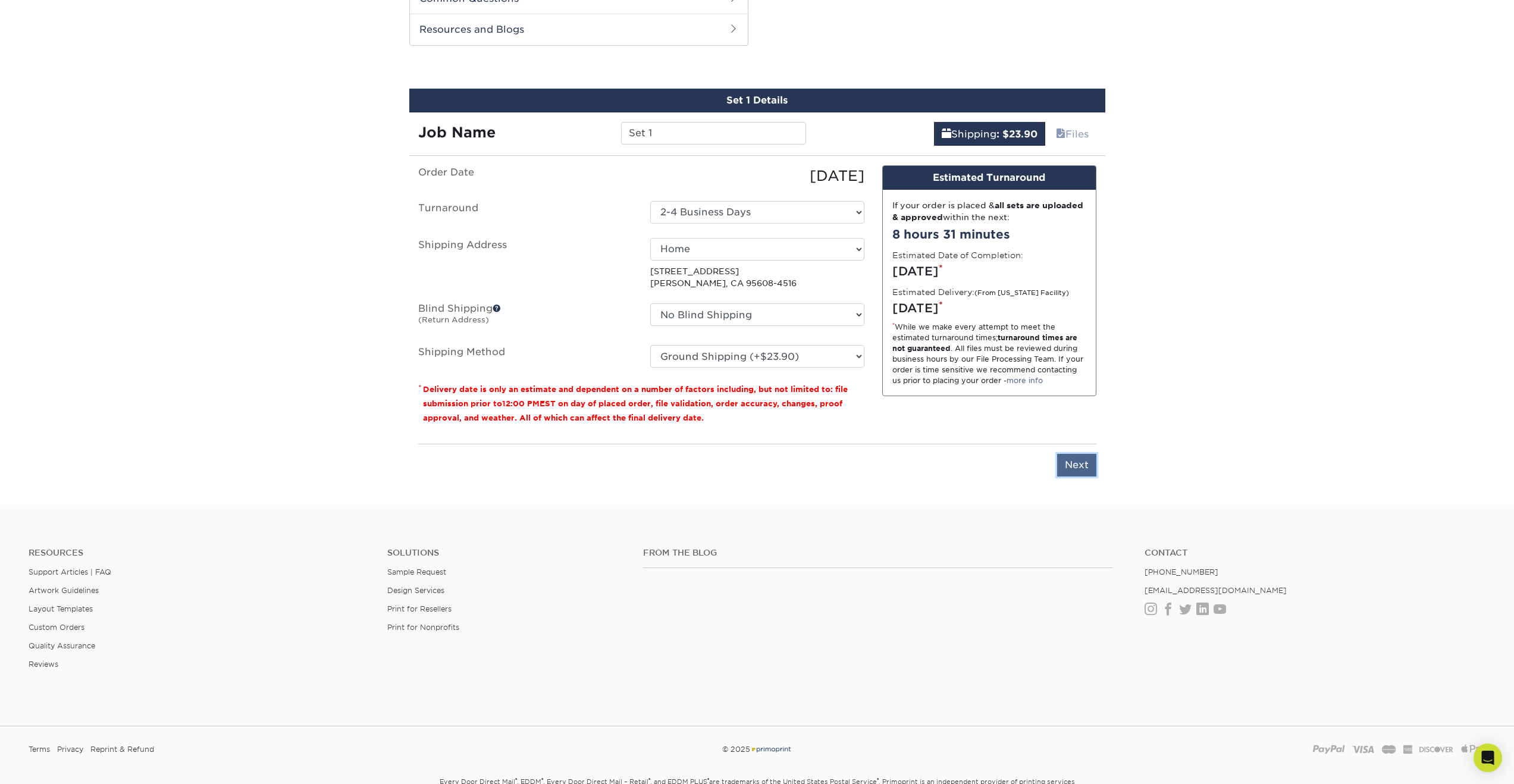
click at [1080, 465] on input "Next" at bounding box center [1077, 465] width 39 height 23
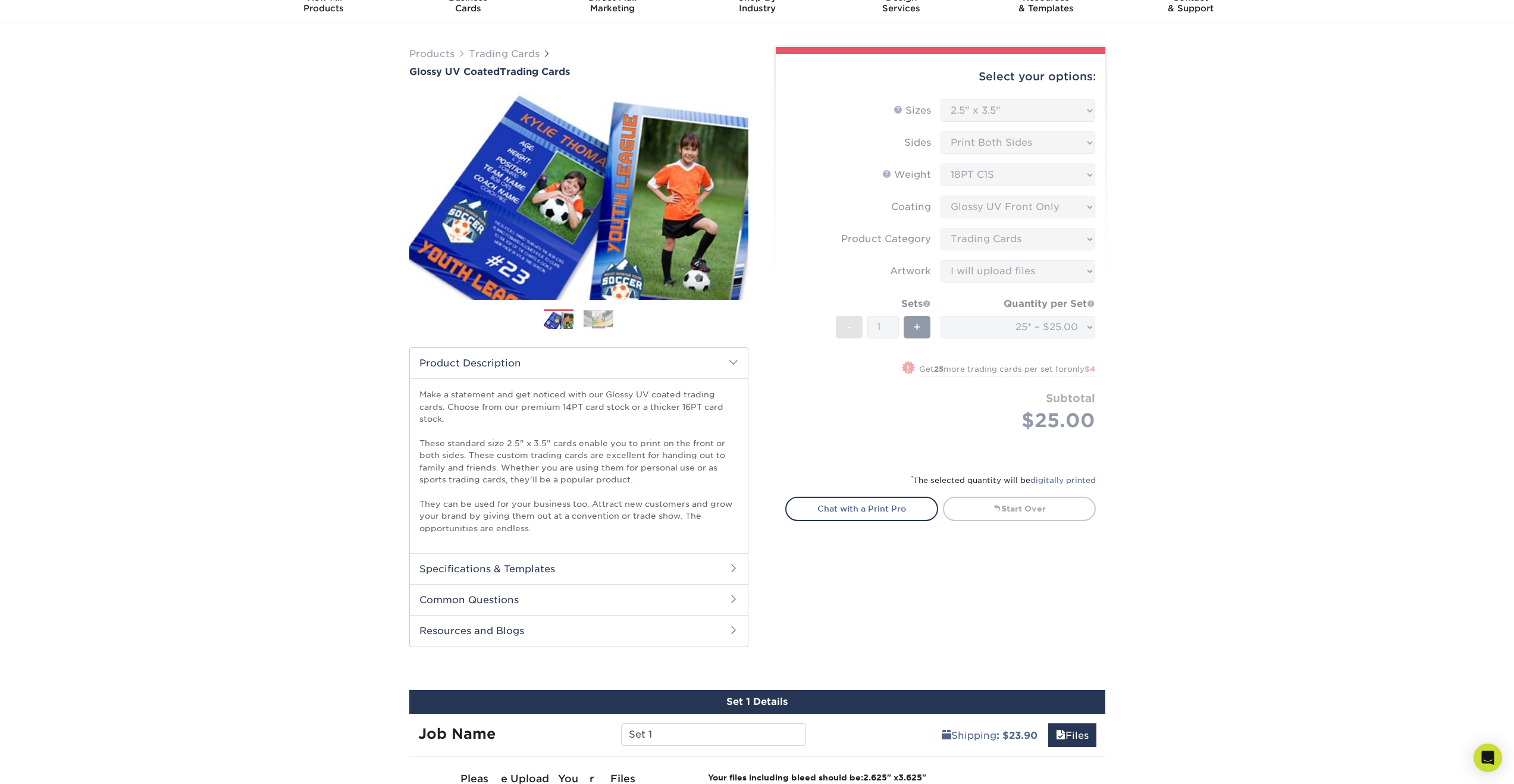
scroll to position [46, 0]
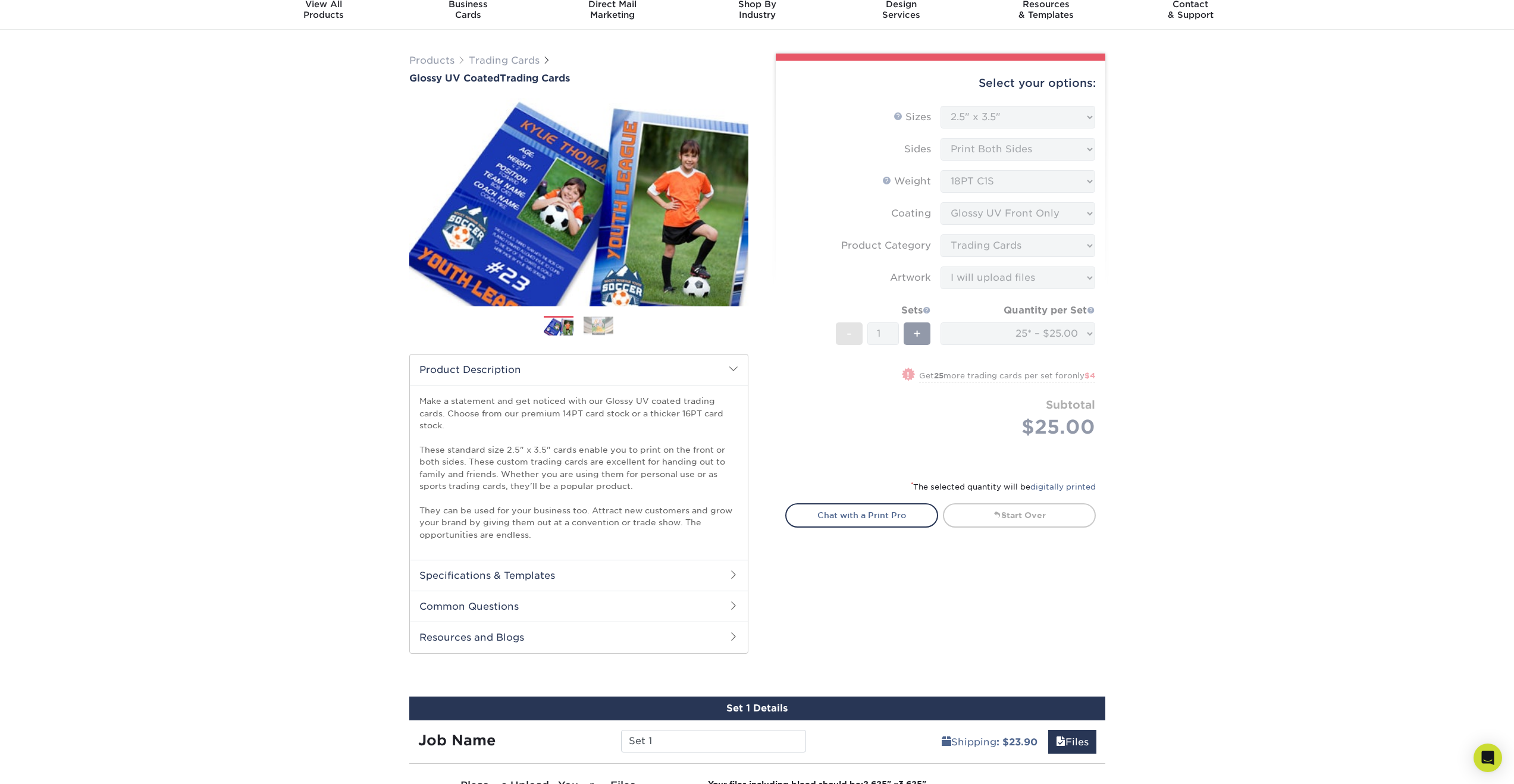
click at [945, 302] on form "Sizes Help Sizes Please Select 2.5" x 3.5" Sides Please Select 16PT - 1" at bounding box center [940, 286] width 311 height 359
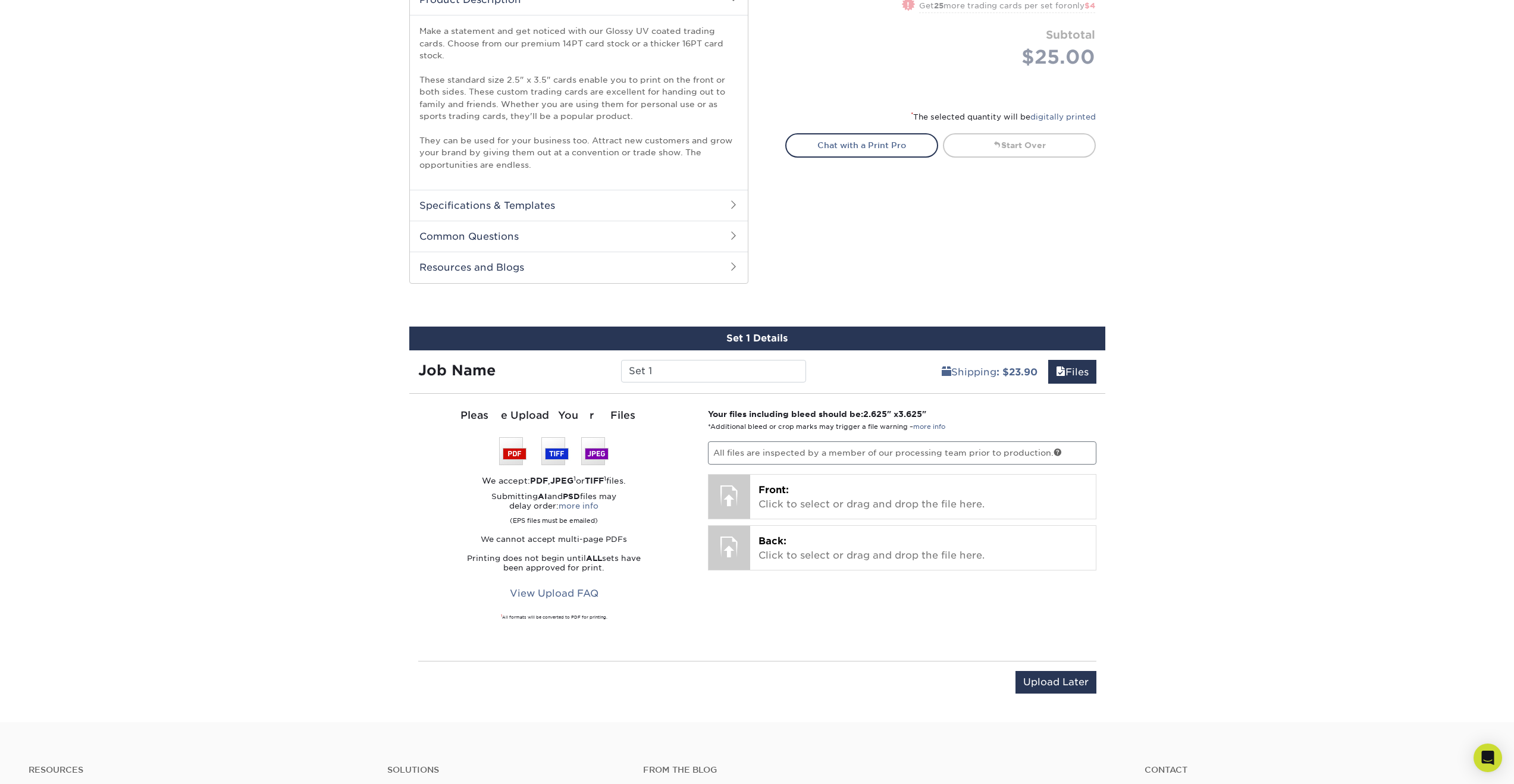
scroll to position [272, 0]
